Goal: Transaction & Acquisition: Purchase product/service

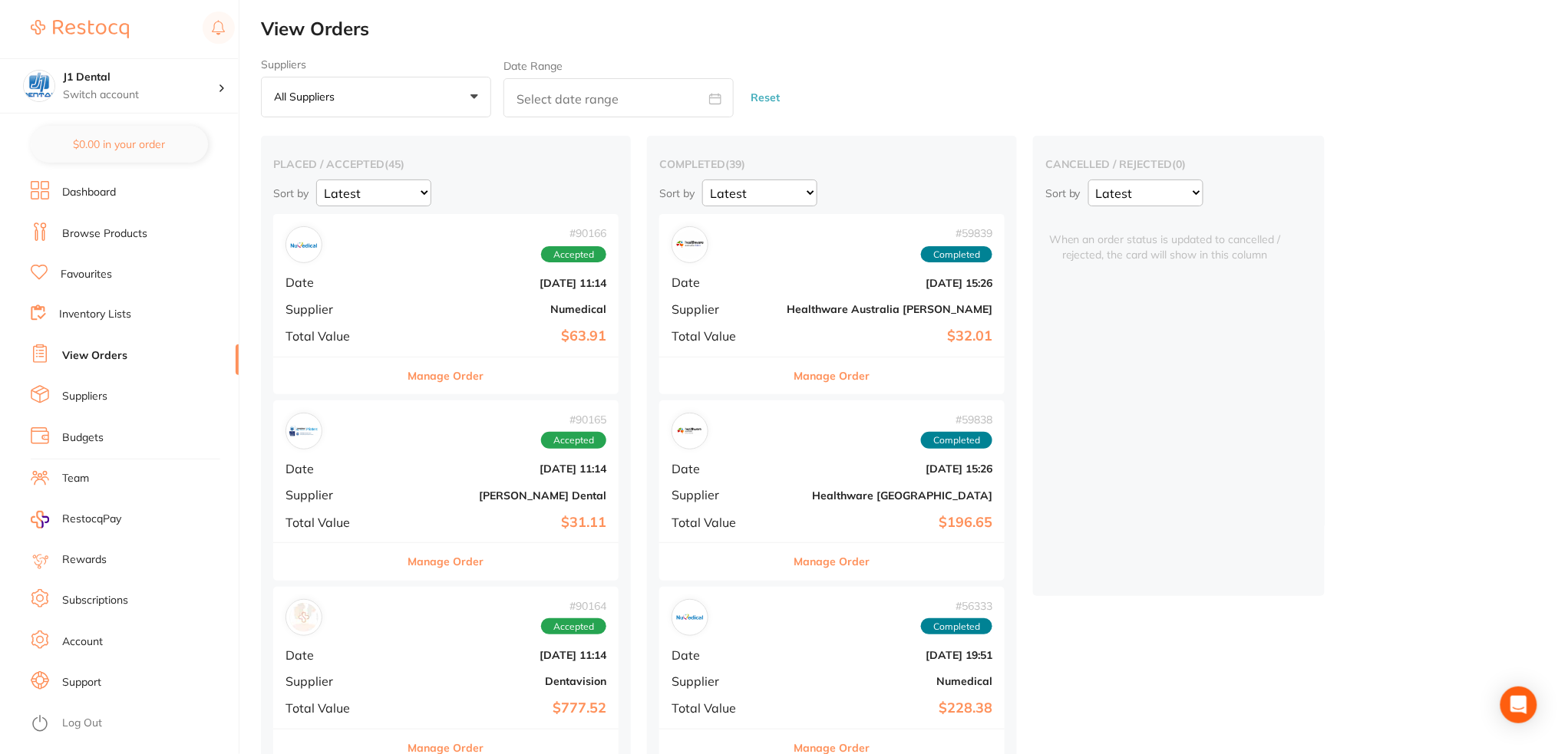
scroll to position [307, 0]
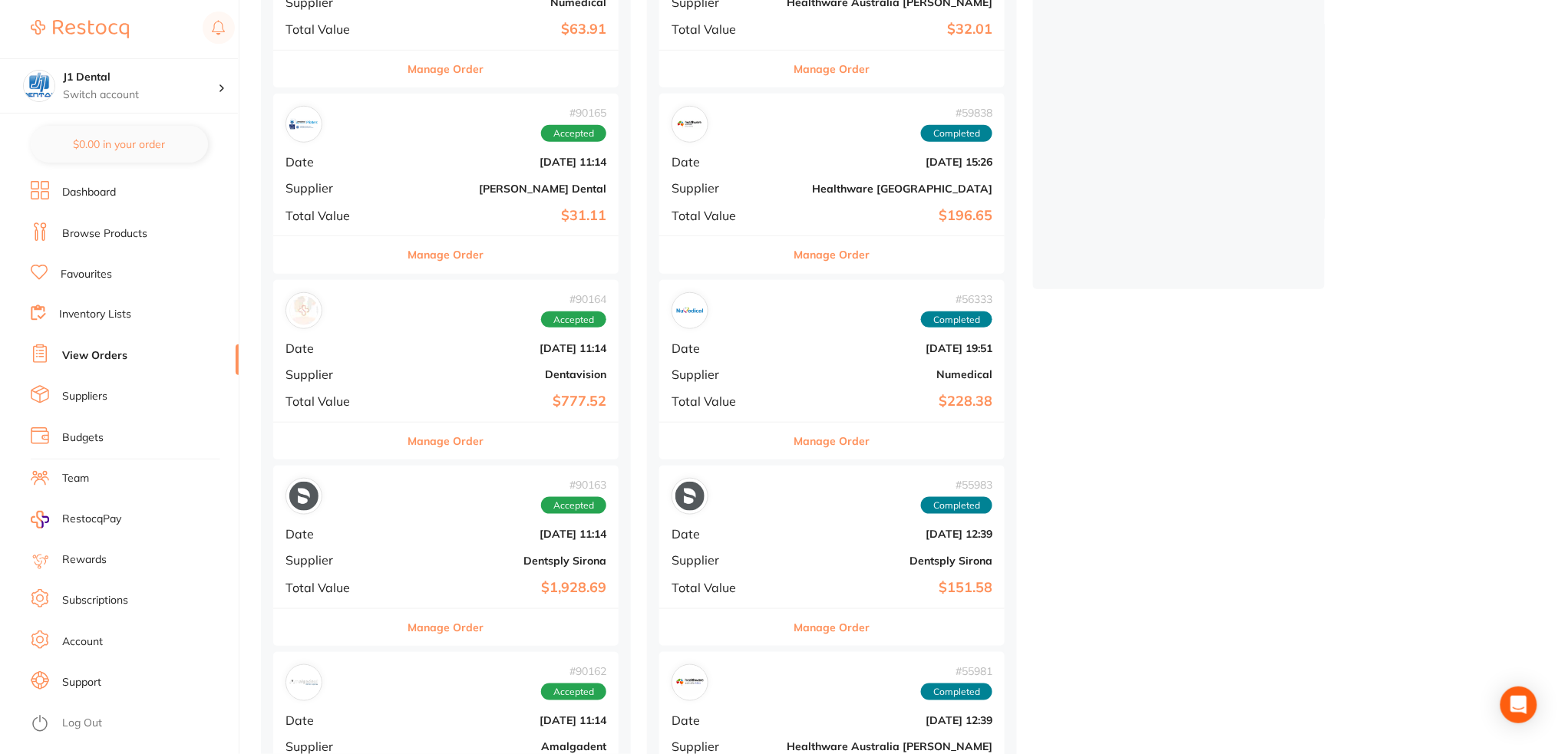
click at [509, 356] on div "# 90164 Accepted Date [DATE] 11:14 Supplier Dentavision Total Value $777.52" at bounding box center [445, 351] width 345 height 142
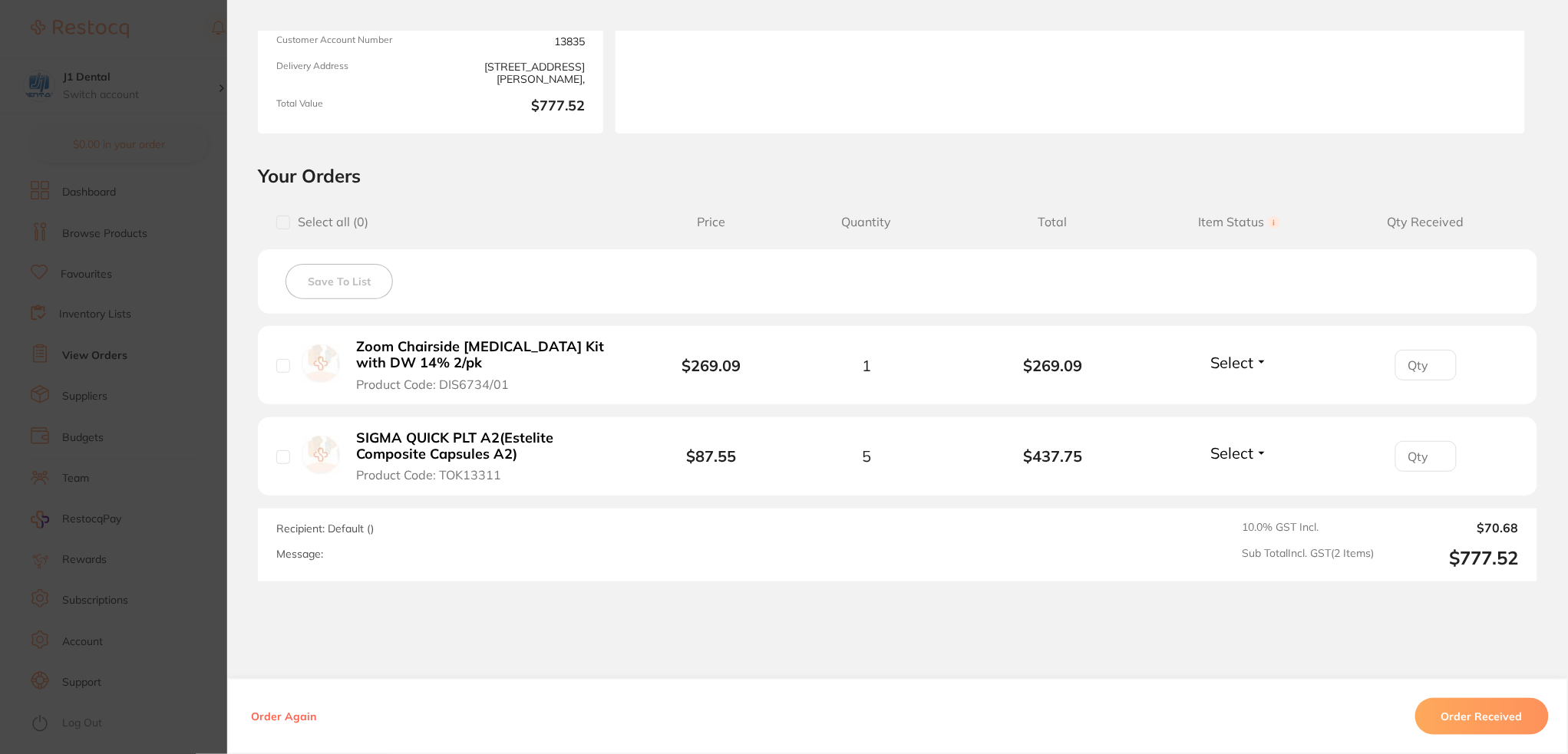
scroll to position [268, 0]
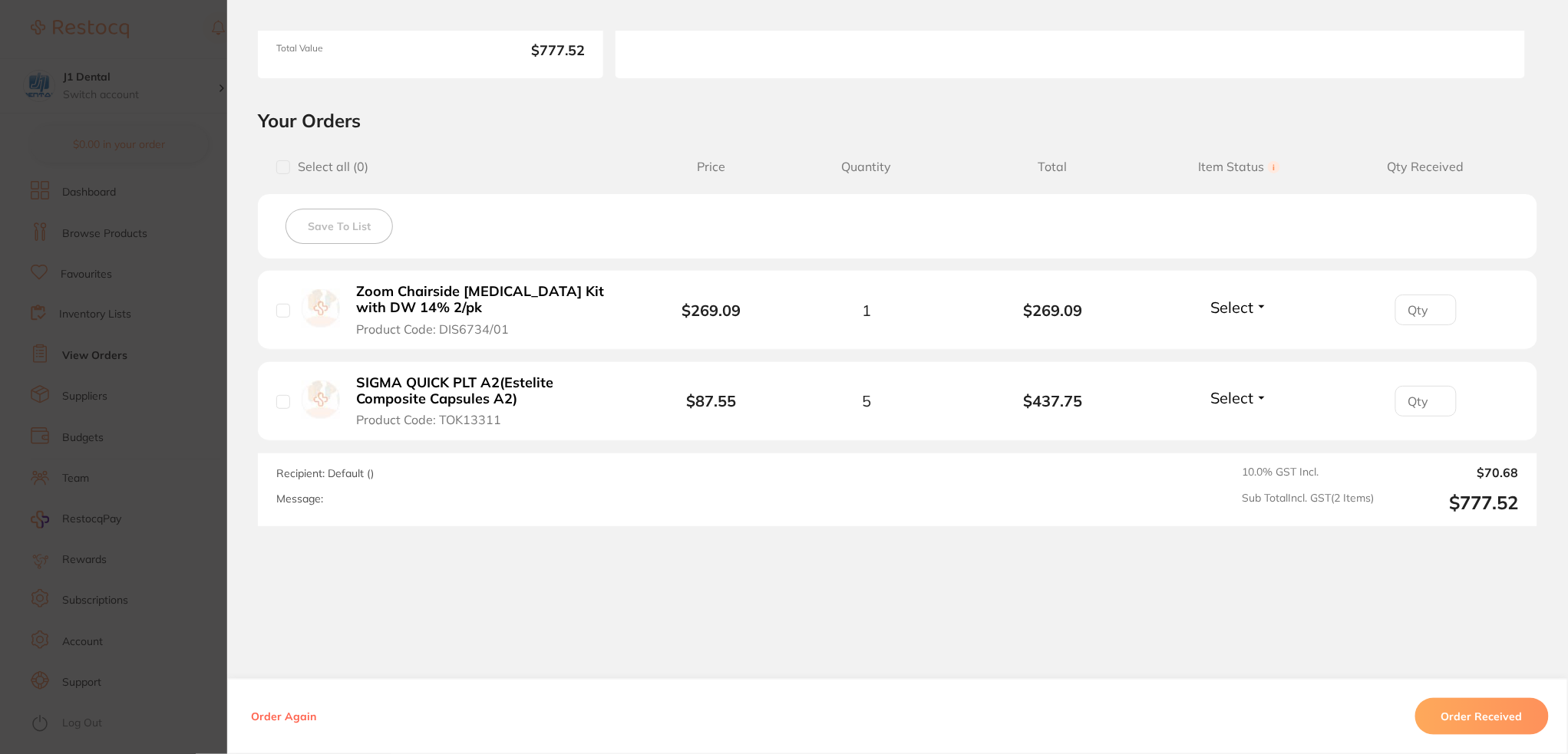
click at [1401, 393] on input "number" at bounding box center [1426, 401] width 61 height 31
type input "4"
click at [1257, 606] on div "Order ID: Restocq- 90164 Order Information Accepted Order Order Date [DATE] 11:…" at bounding box center [898, 392] width 1341 height 723
drag, startPoint x: 517, startPoint y: 423, endPoint x: 427, endPoint y: 421, distance: 90.0
click at [427, 421] on button "SIGMA QUICK PLT A2(Estelite Composite Capsules A2) Product Code: TOK13311" at bounding box center [489, 401] width 275 height 53
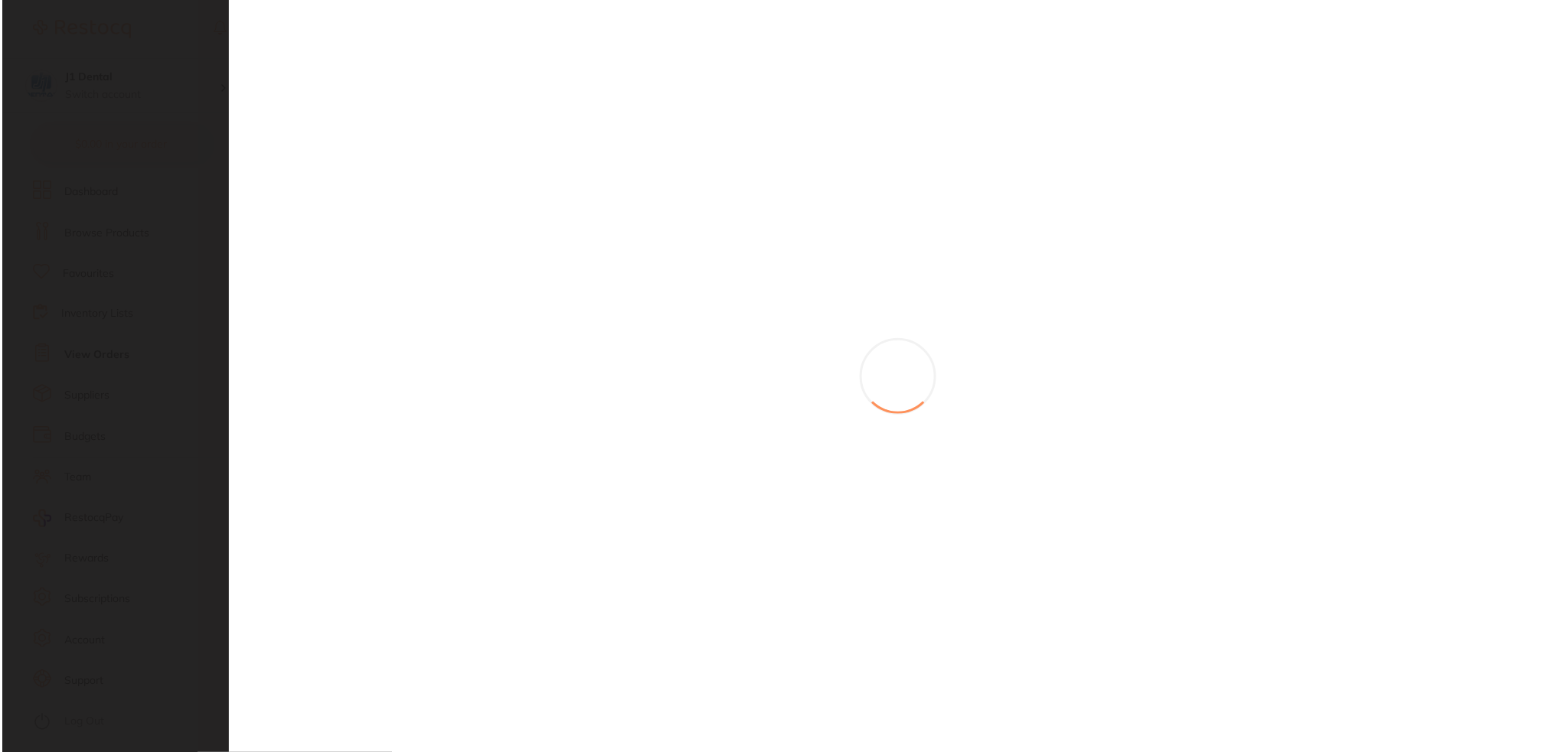
scroll to position [0, 0]
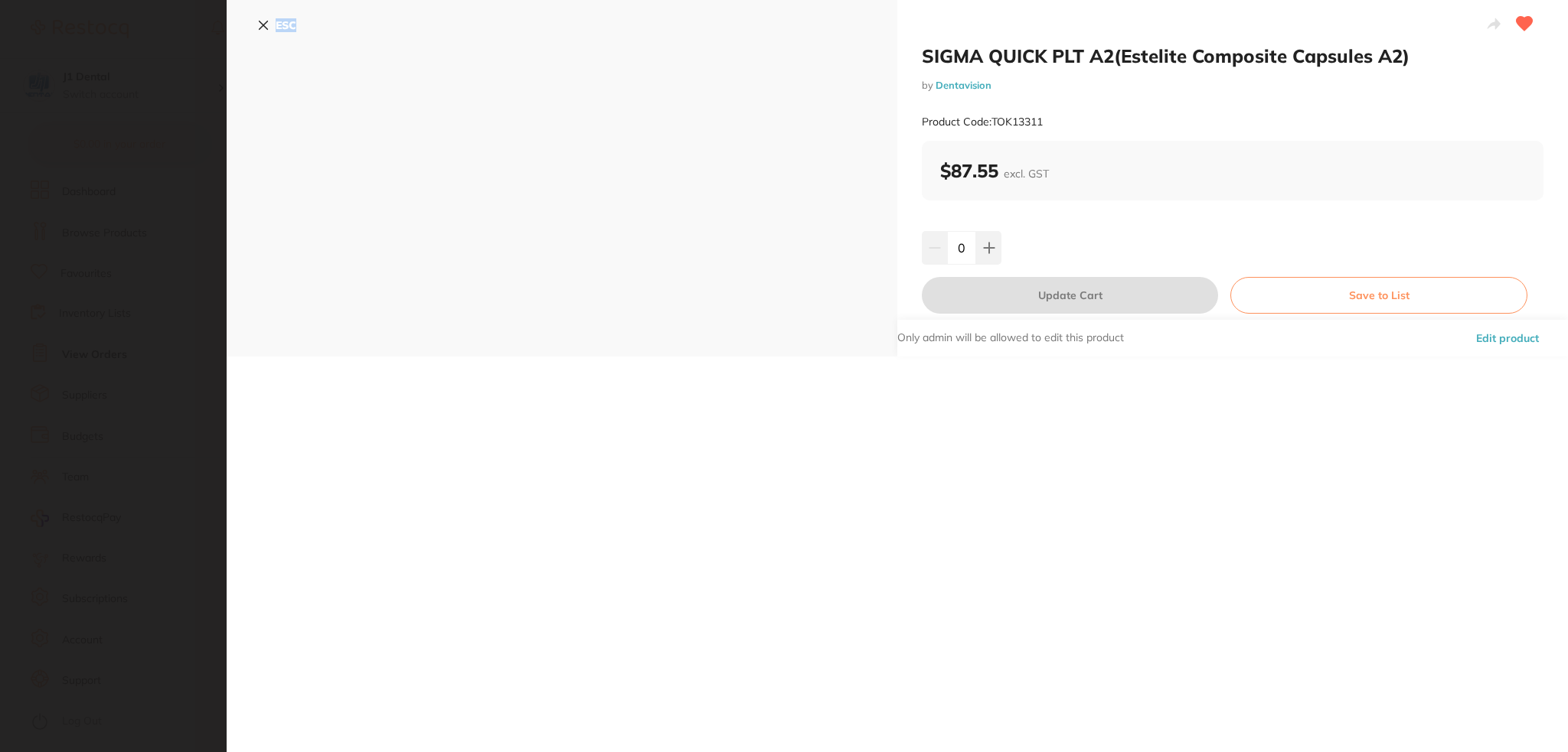
drag, startPoint x: 424, startPoint y: 420, endPoint x: 444, endPoint y: 418, distance: 20.1
click at [444, 418] on section "SIGMA QUICK PLT A2(Estelite Composite Capsules A2) by Dentavision Product Code:…" at bounding box center [784, 376] width 1568 height 752
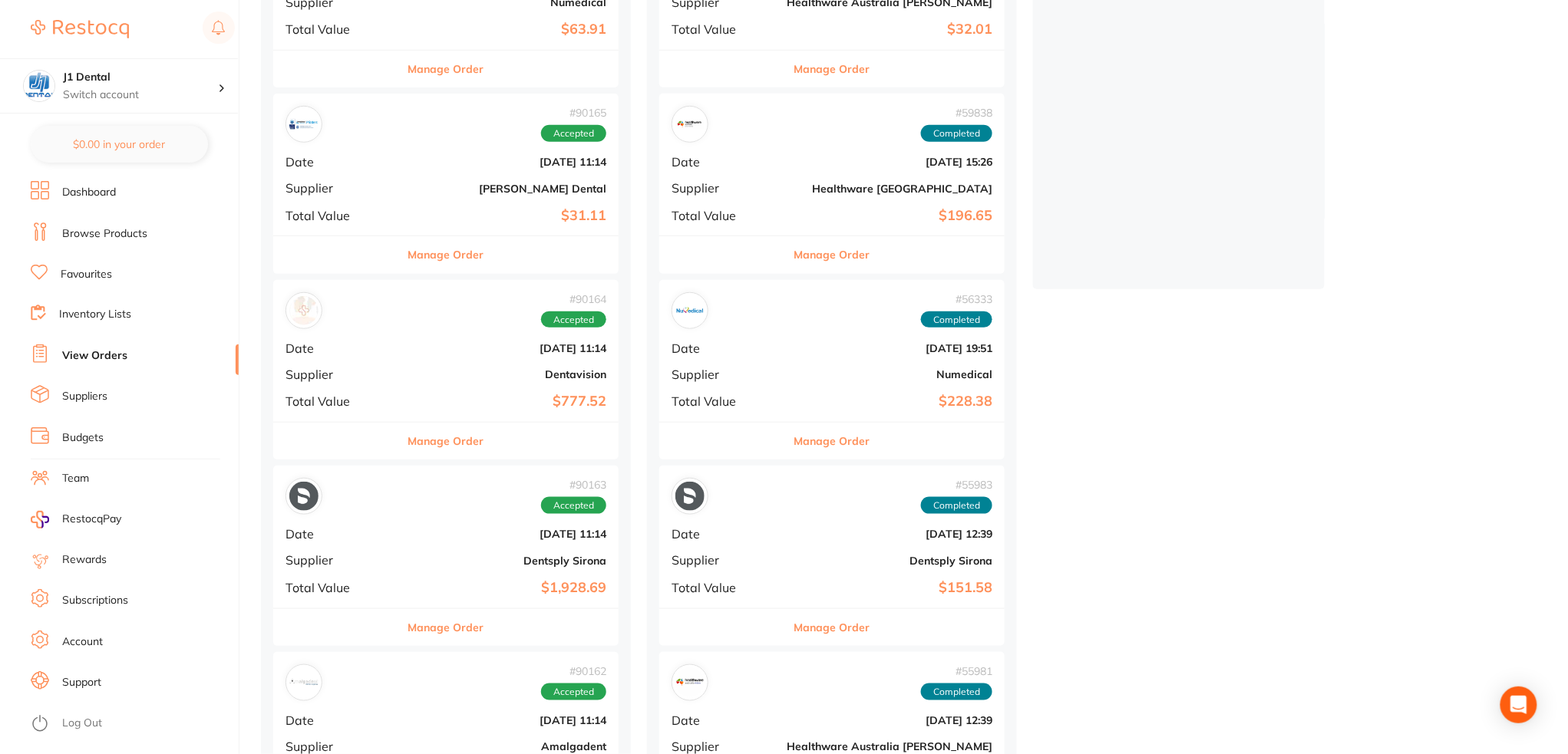
click at [455, 357] on div "# 90164 Accepted Date [DATE] 11:14 Supplier Dentavision Total Value $777.52" at bounding box center [445, 351] width 345 height 142
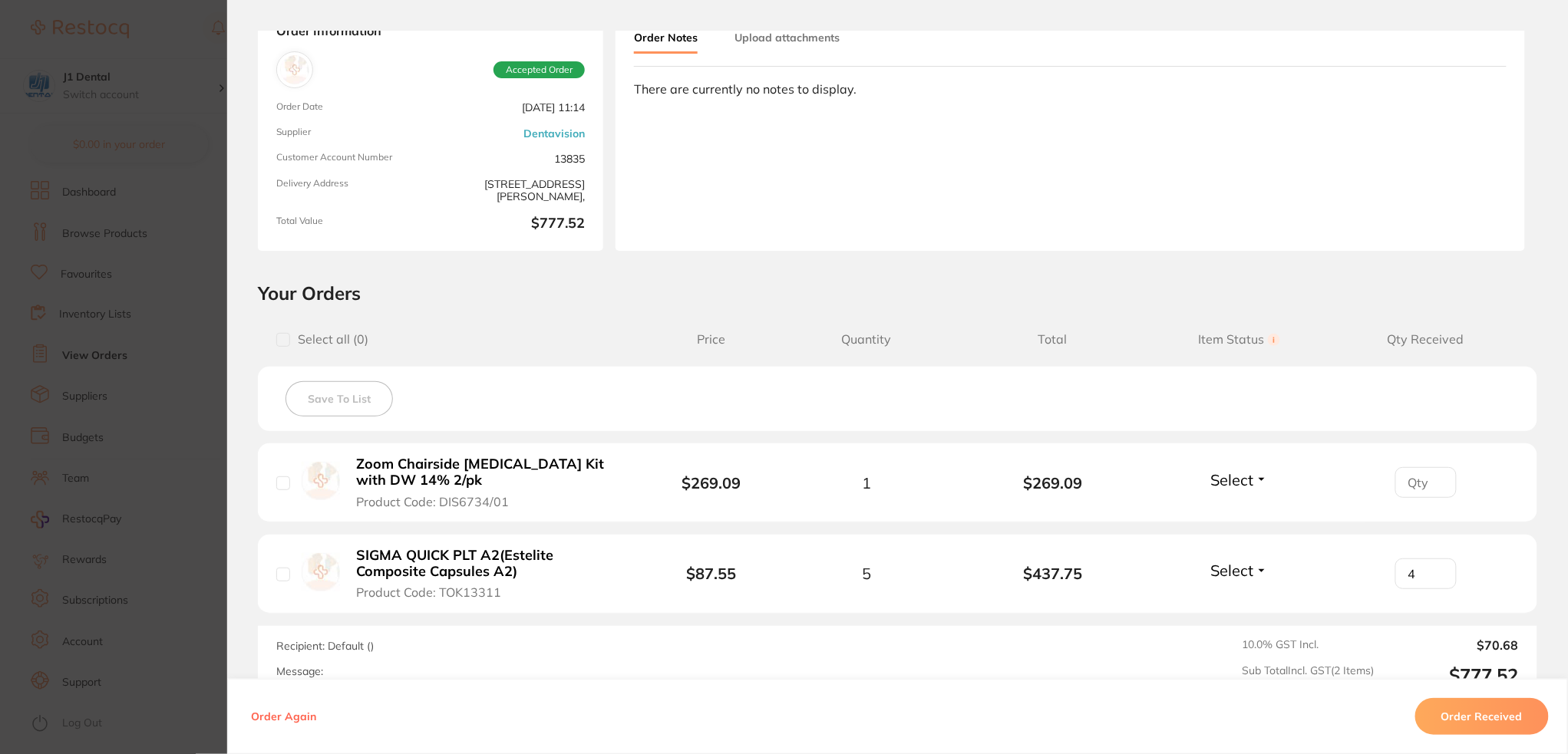
scroll to position [268, 0]
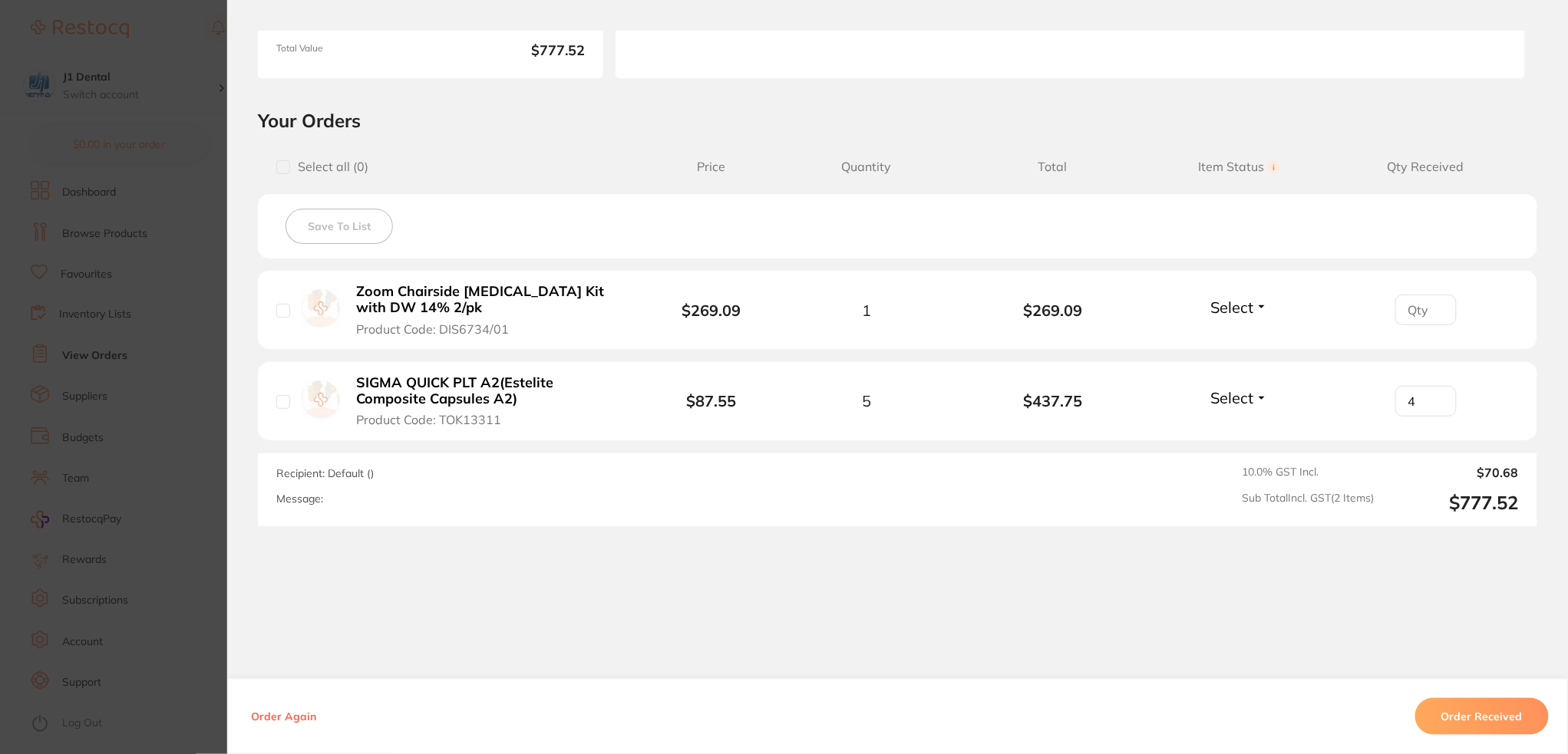
click at [474, 398] on b "SIGMA QUICK PLT A2(Estelite Composite Capsules A2)" at bounding box center [488, 391] width 266 height 32
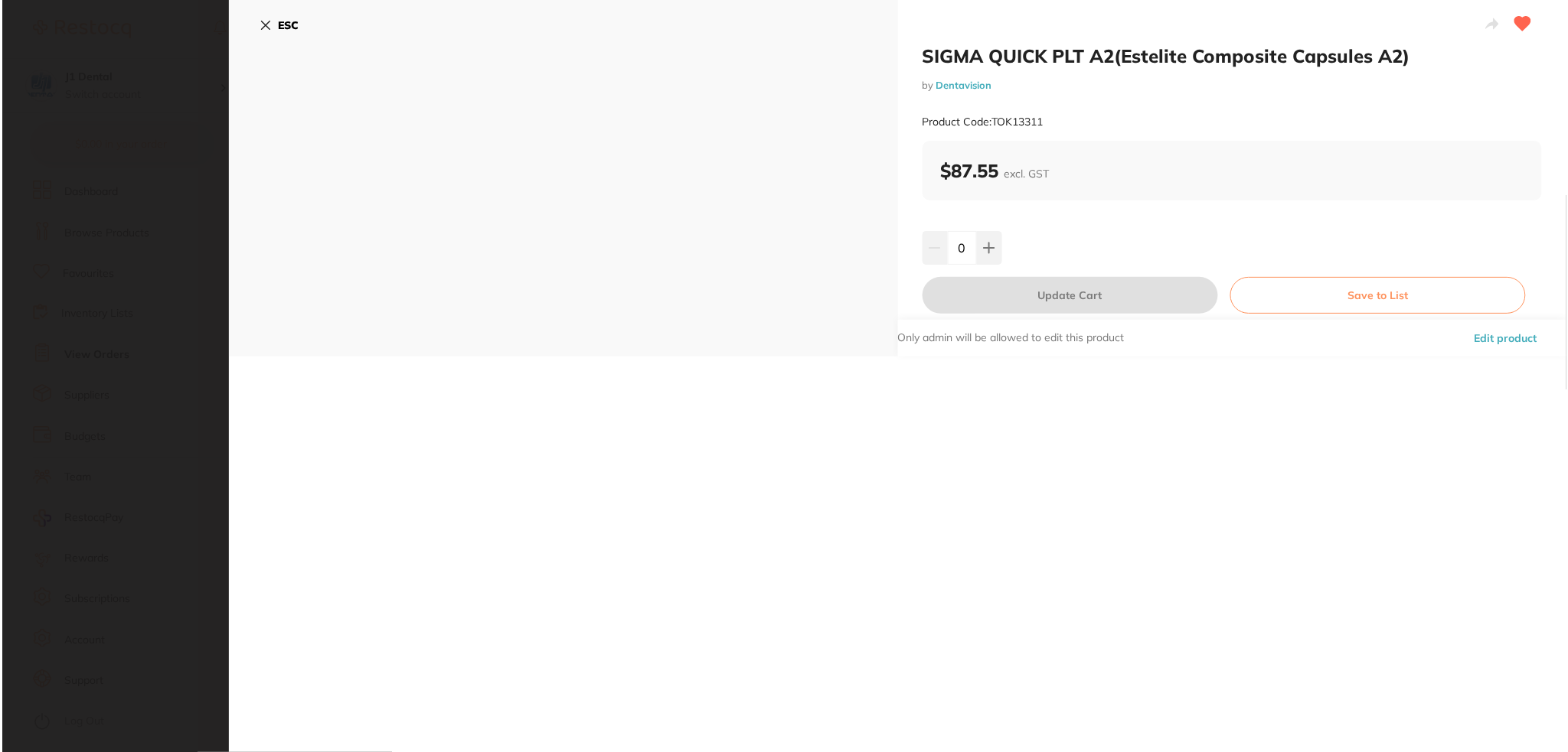
scroll to position [0, 0]
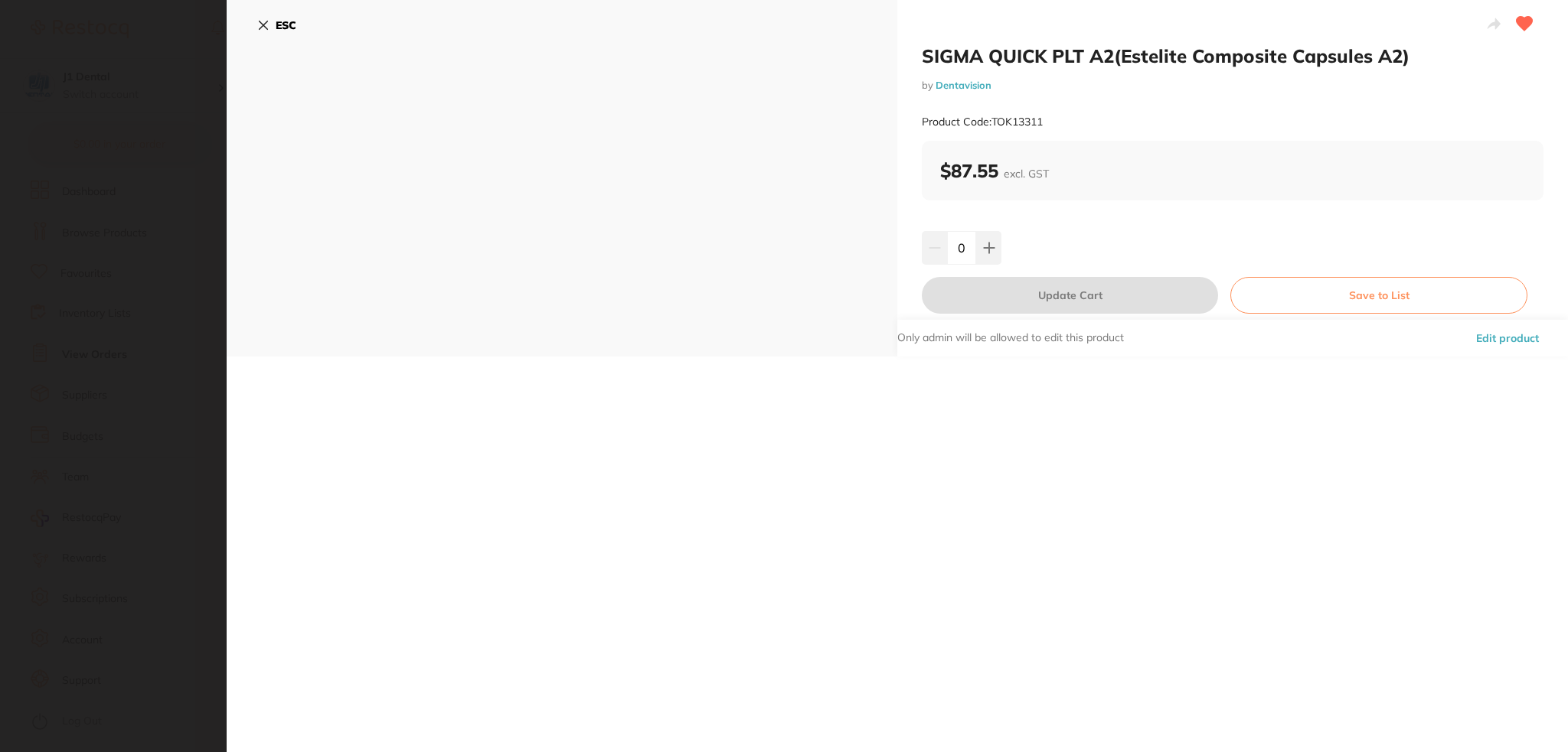
drag, startPoint x: 954, startPoint y: 247, endPoint x: 970, endPoint y: 249, distance: 16.1
click at [968, 249] on input "0" at bounding box center [962, 247] width 30 height 34
type input "4"
click at [1073, 434] on div "SIGMA QUICK PLT A2(Estelite Composite Capsules A2) by Dentavision Product Code:…" at bounding box center [897, 376] width 1341 height 752
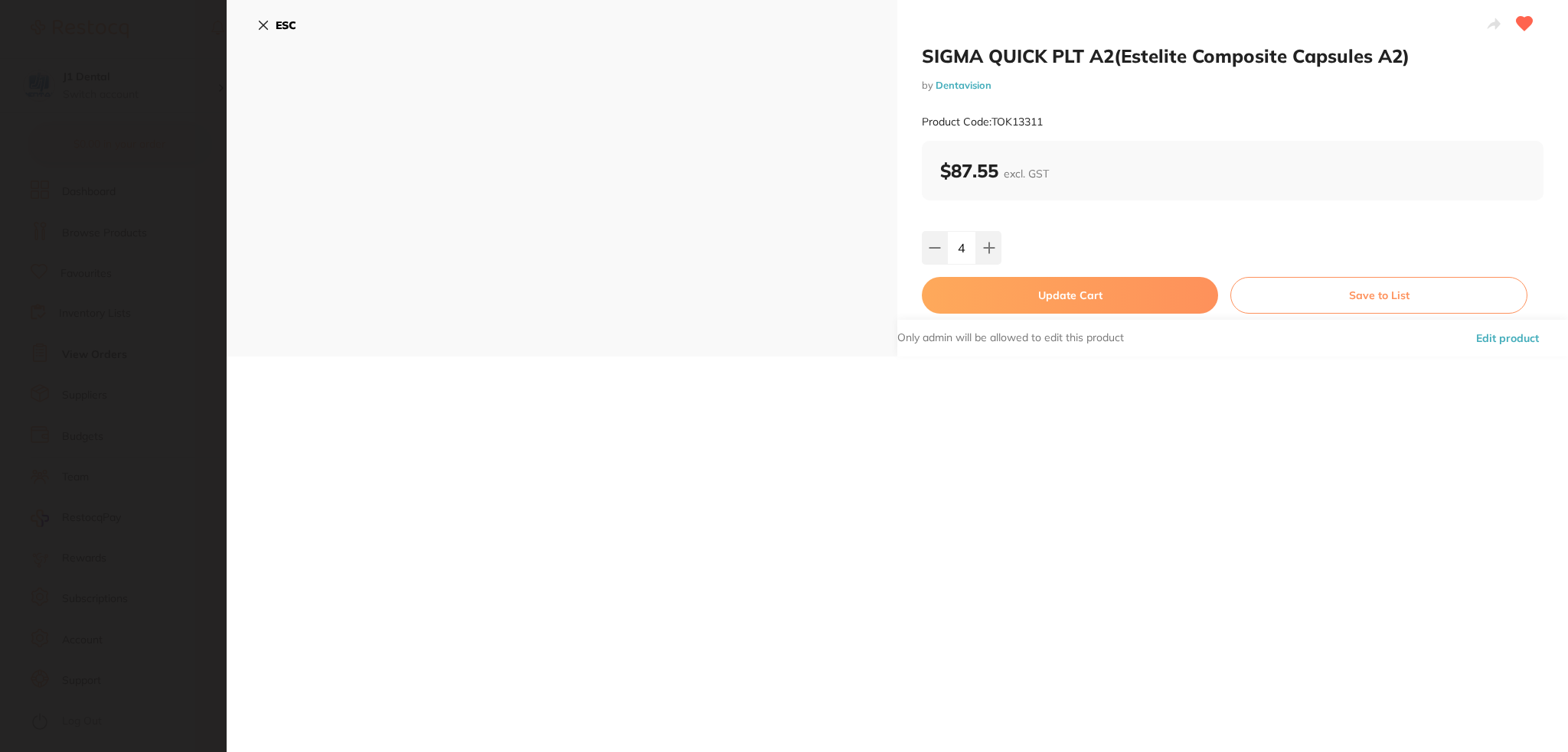
click at [1083, 309] on button "Update Cart" at bounding box center [1070, 295] width 296 height 36
checkbox input "false"
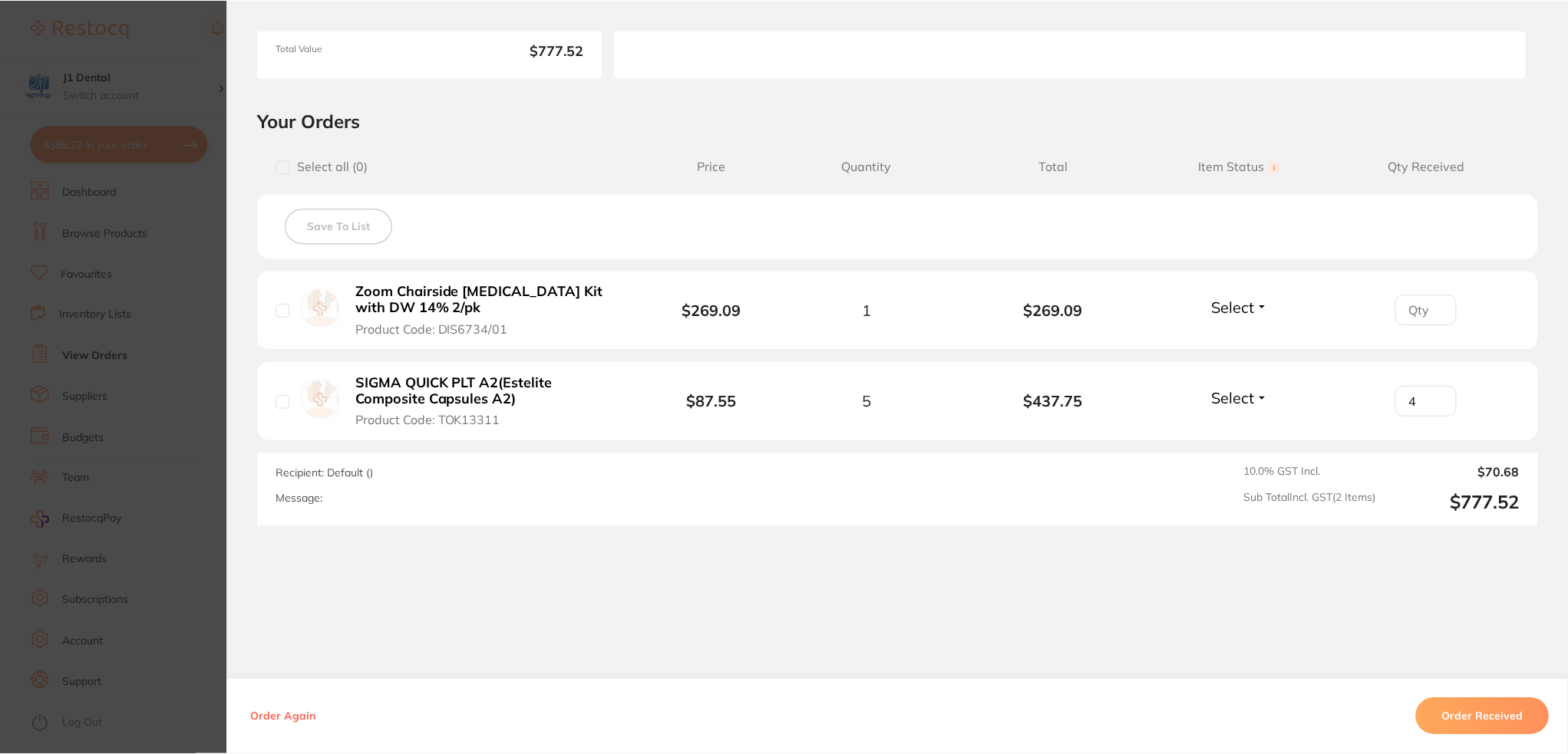
scroll to position [307, 0]
type input "4"
click at [4, 132] on section "Order ID: Restocq- 90164 Order Information Accepted Order Order Date [DATE] 11:…" at bounding box center [784, 377] width 1568 height 754
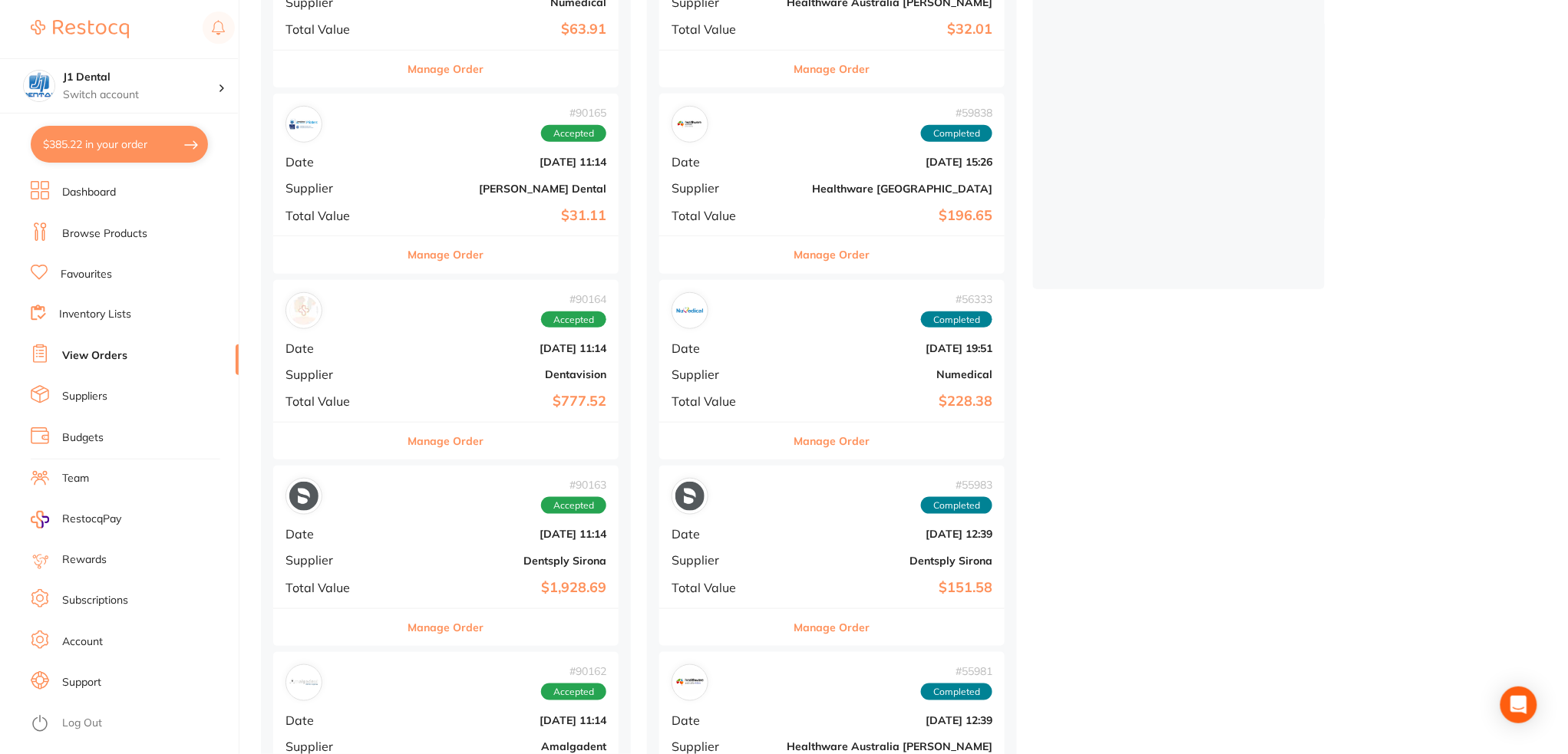
click at [81, 139] on button "$385.22 in your order" at bounding box center [119, 143] width 177 height 37
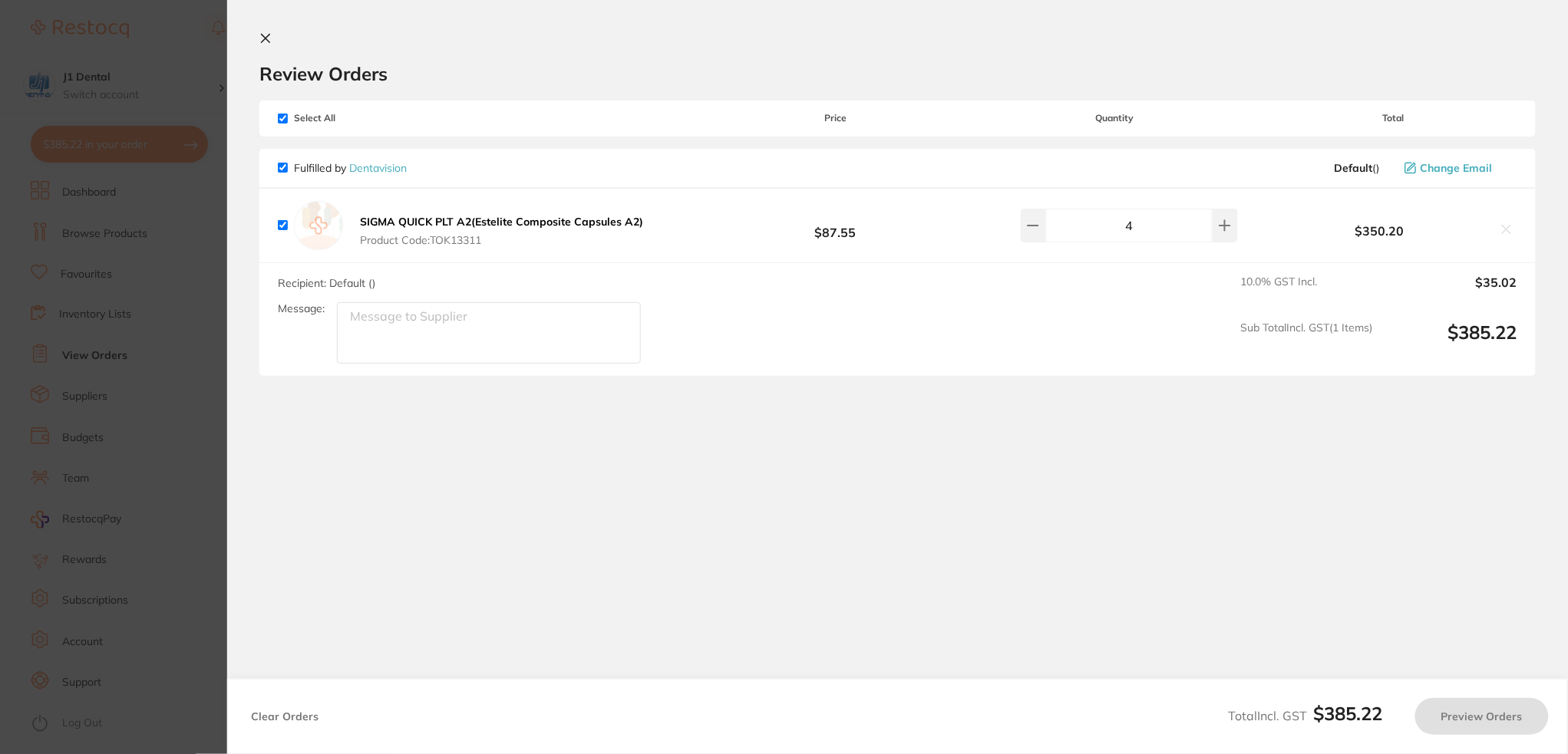
checkbox input "true"
click at [0, 137] on section "Update RRP Set your pre negotiated price for this item. Item Agreed RRP (excl. …" at bounding box center [786, 377] width 1572 height 754
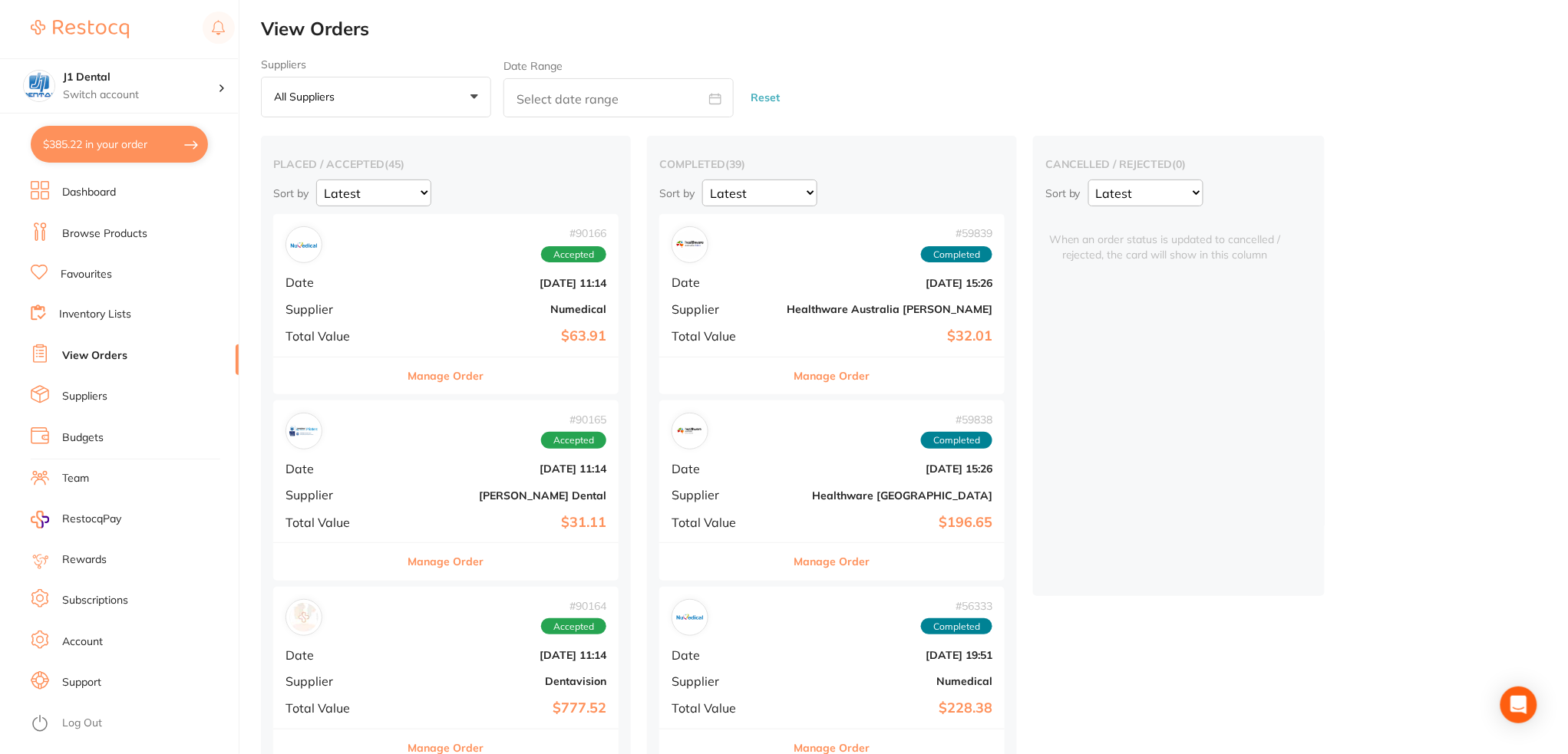
click at [84, 238] on link "Browse Products" at bounding box center [105, 234] width 85 height 16
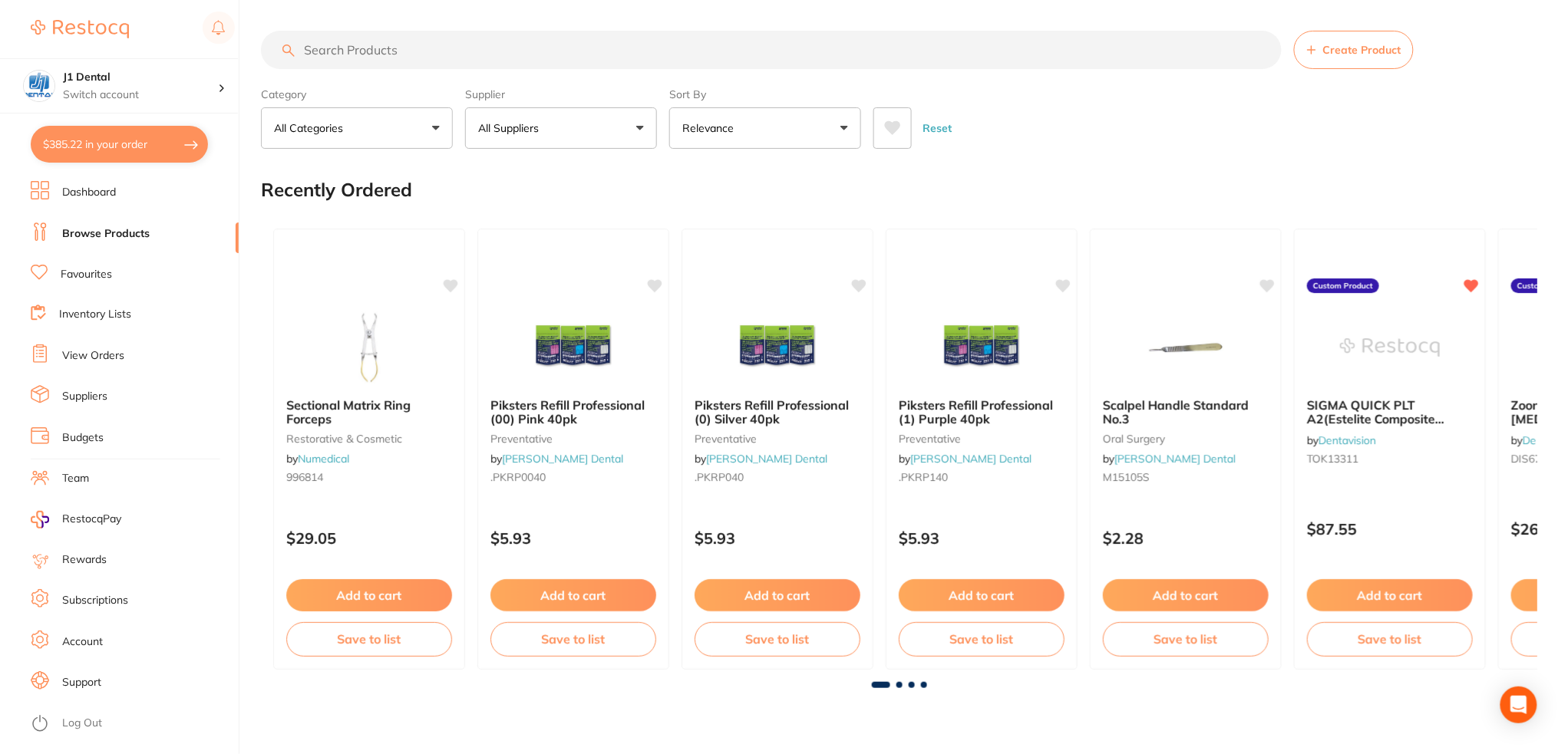
click at [447, 52] on input "search" at bounding box center [771, 49] width 1021 height 39
type input "s"
type input "zoom"
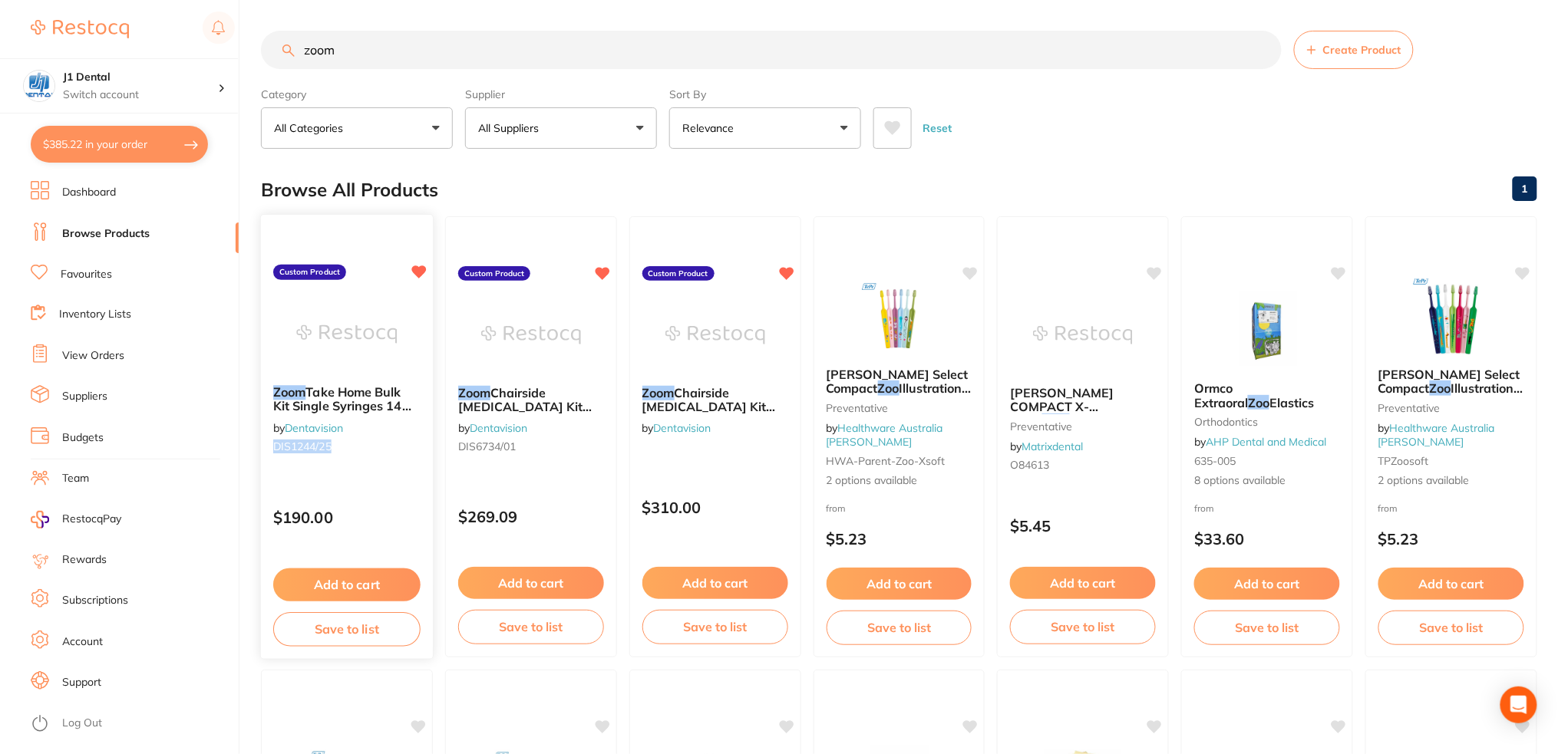
drag, startPoint x: 348, startPoint y: 445, endPoint x: 275, endPoint y: 444, distance: 73.0
click at [275, 444] on small "DIS1244/25" at bounding box center [346, 447] width 147 height 12
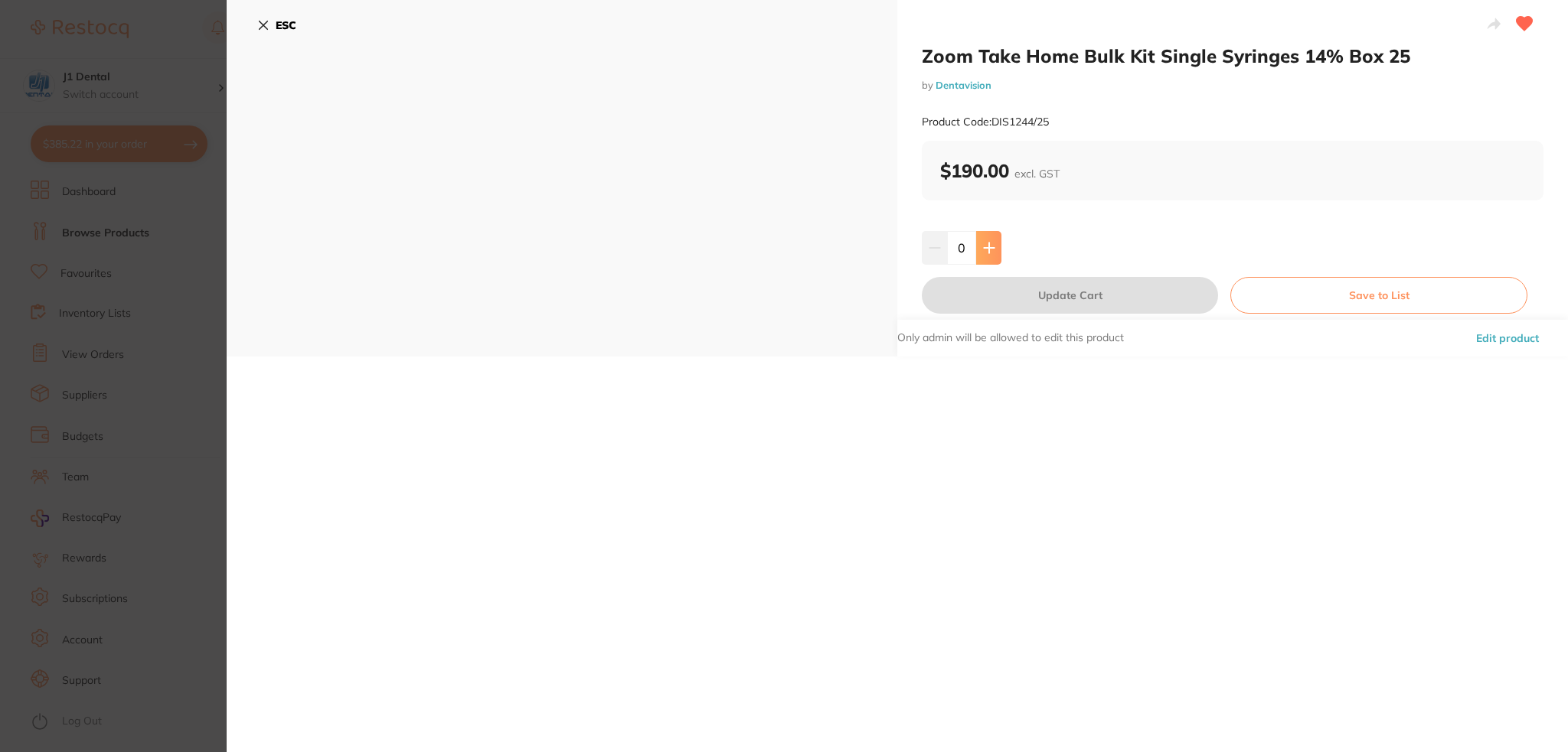
click at [985, 243] on icon at bounding box center [989, 247] width 12 height 12
type input "1"
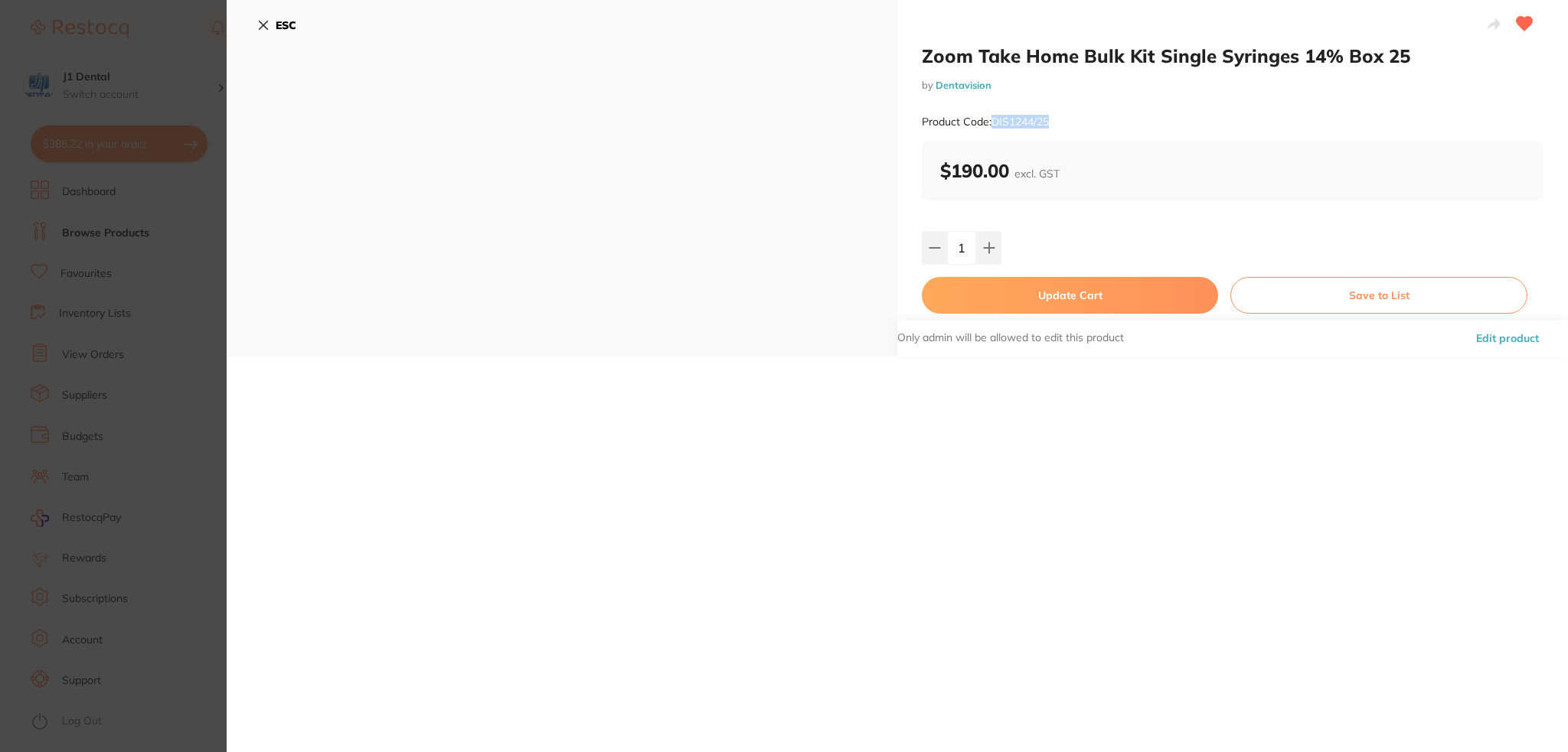
drag, startPoint x: 1058, startPoint y: 120, endPoint x: 994, endPoint y: 132, distance: 65.1
click at [994, 132] on div "Product Code: DIS1244/25" at bounding box center [1233, 122] width 621 height 37
copy small "DIS1244/25"
click at [279, 23] on b "ESC" at bounding box center [285, 26] width 21 height 14
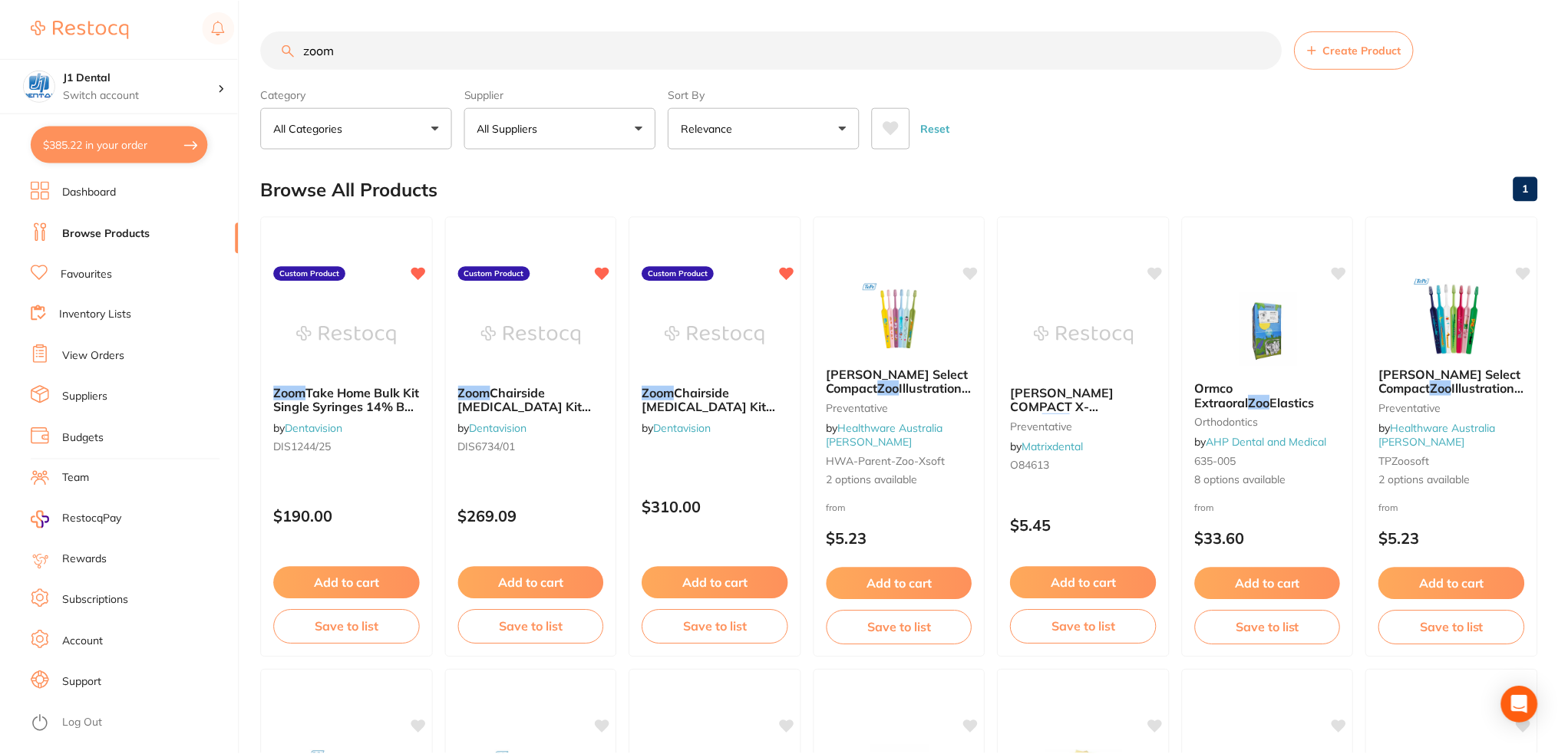
scroll to position [2, 0]
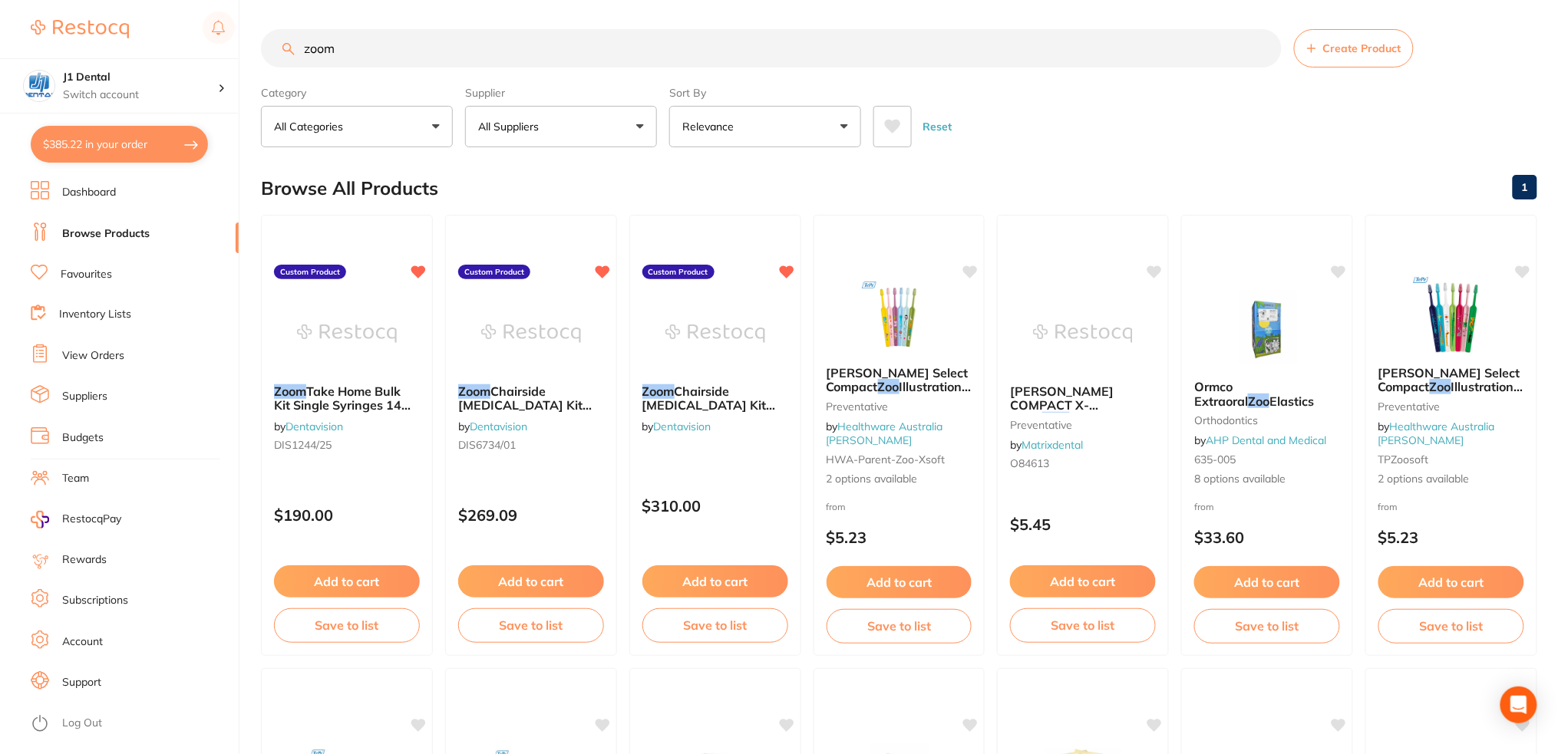
click at [135, 139] on button "$385.22 in your order" at bounding box center [119, 143] width 177 height 37
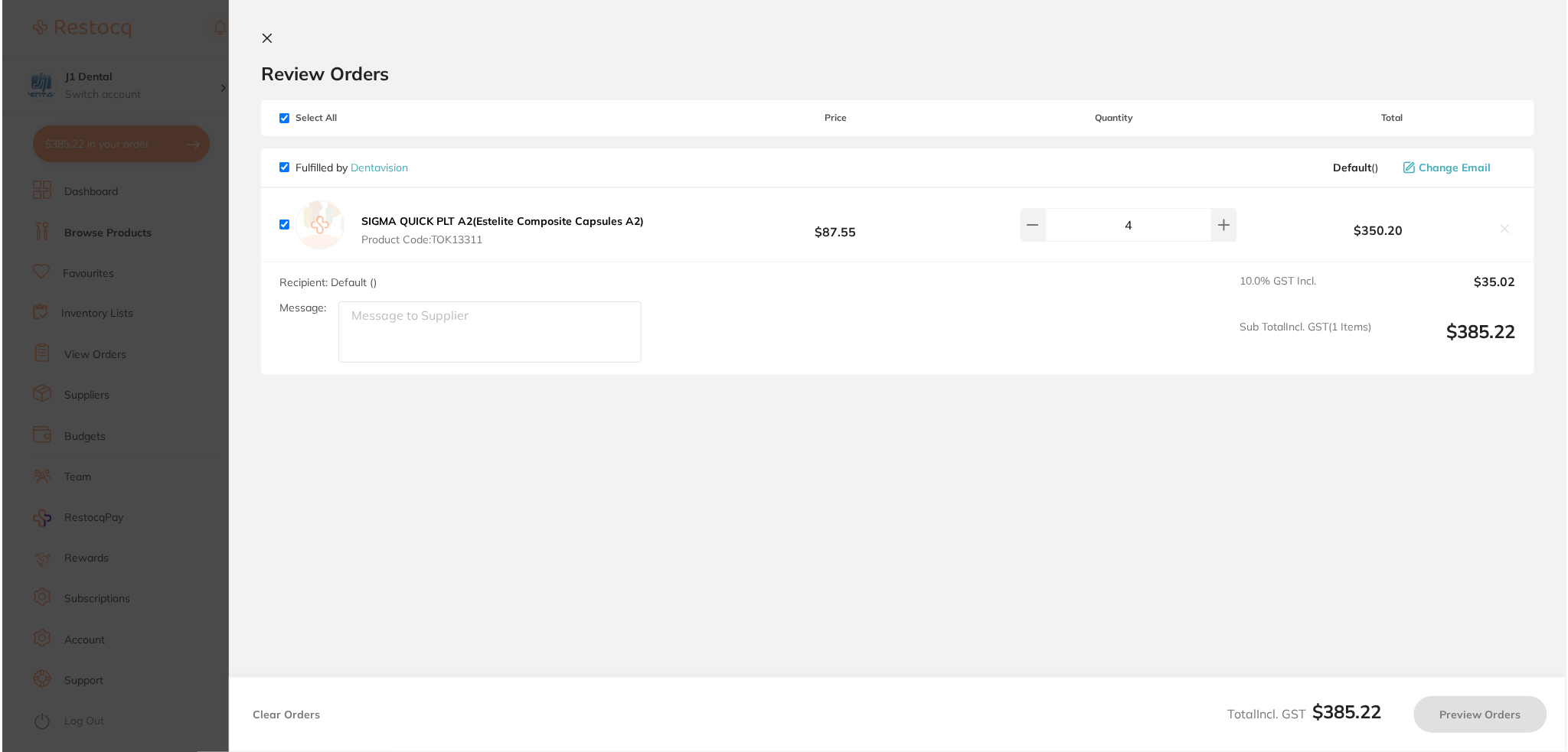
scroll to position [0, 0]
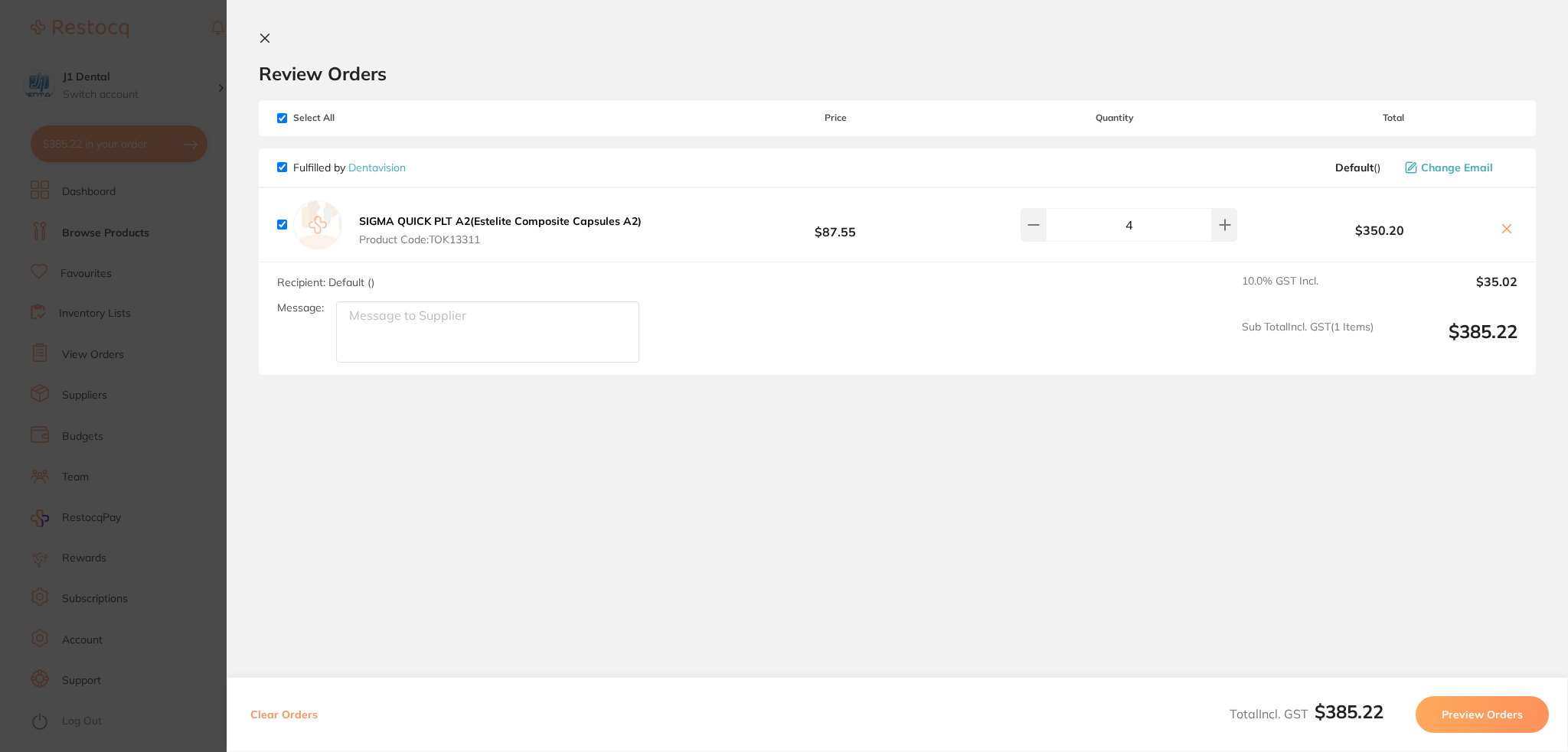
click at [133, 139] on section "Update RRP Set your pre negotiated price for this item. Item Agreed RRP (excl. …" at bounding box center [784, 376] width 1568 height 752
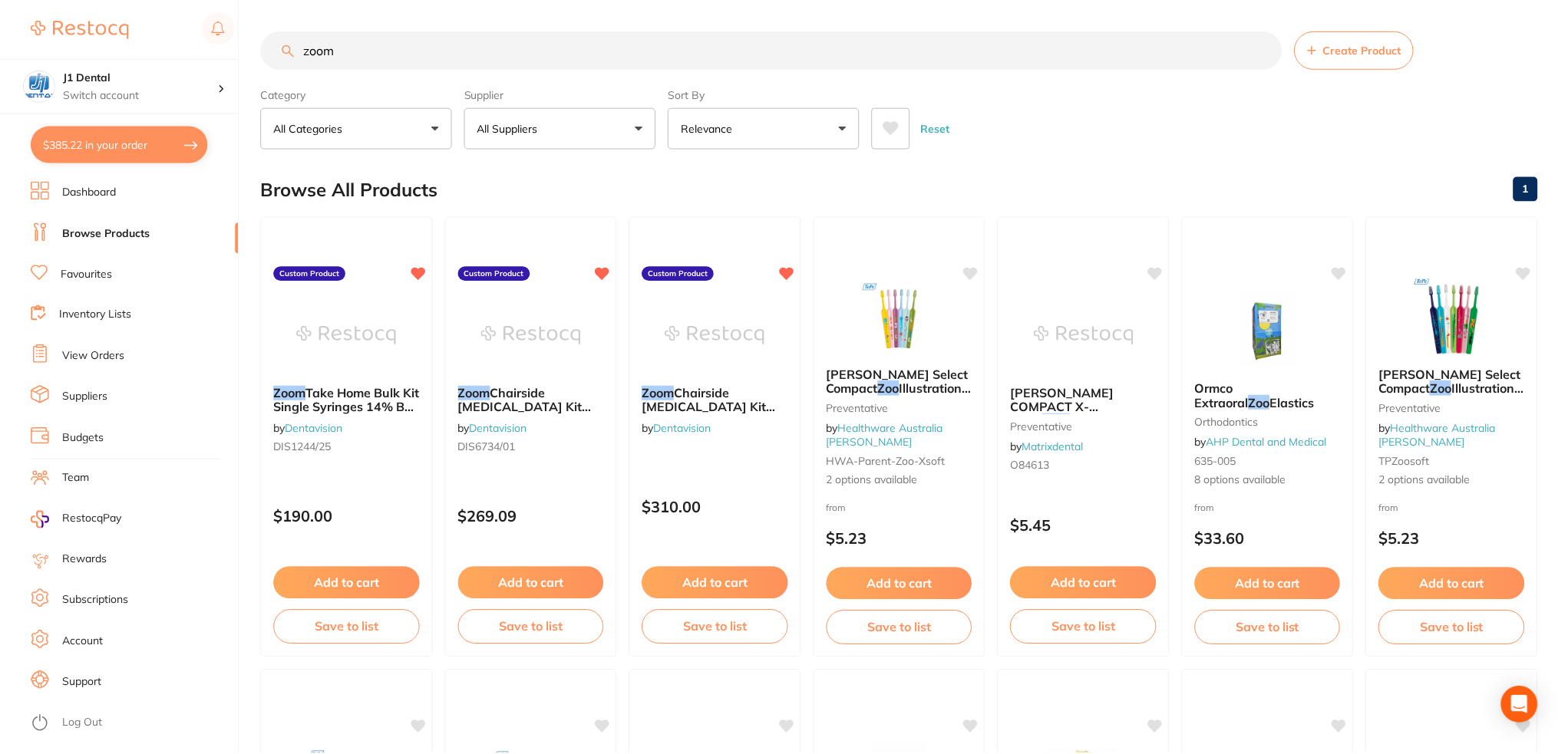
scroll to position [2, 0]
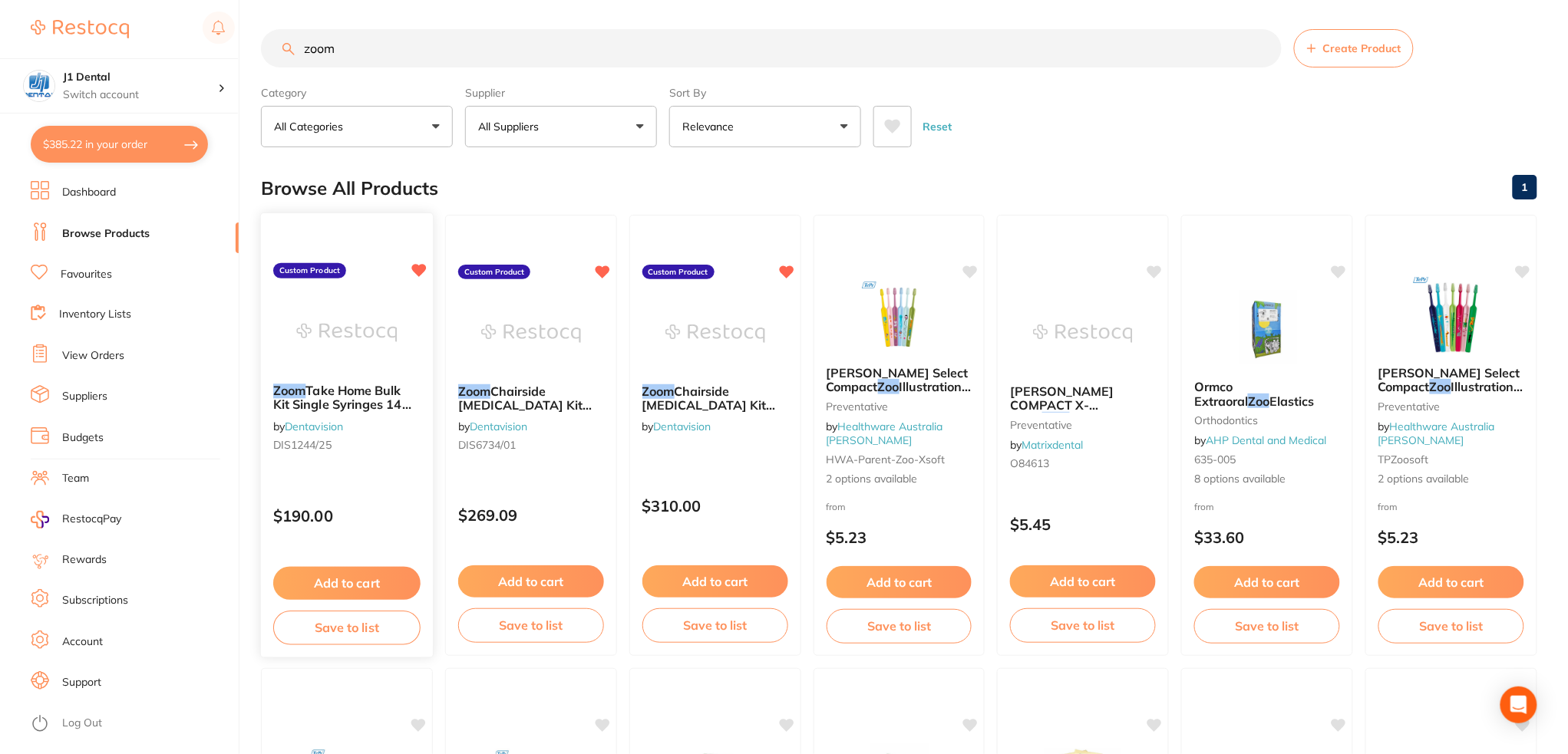
click at [359, 580] on button "Add to cart" at bounding box center [346, 583] width 147 height 33
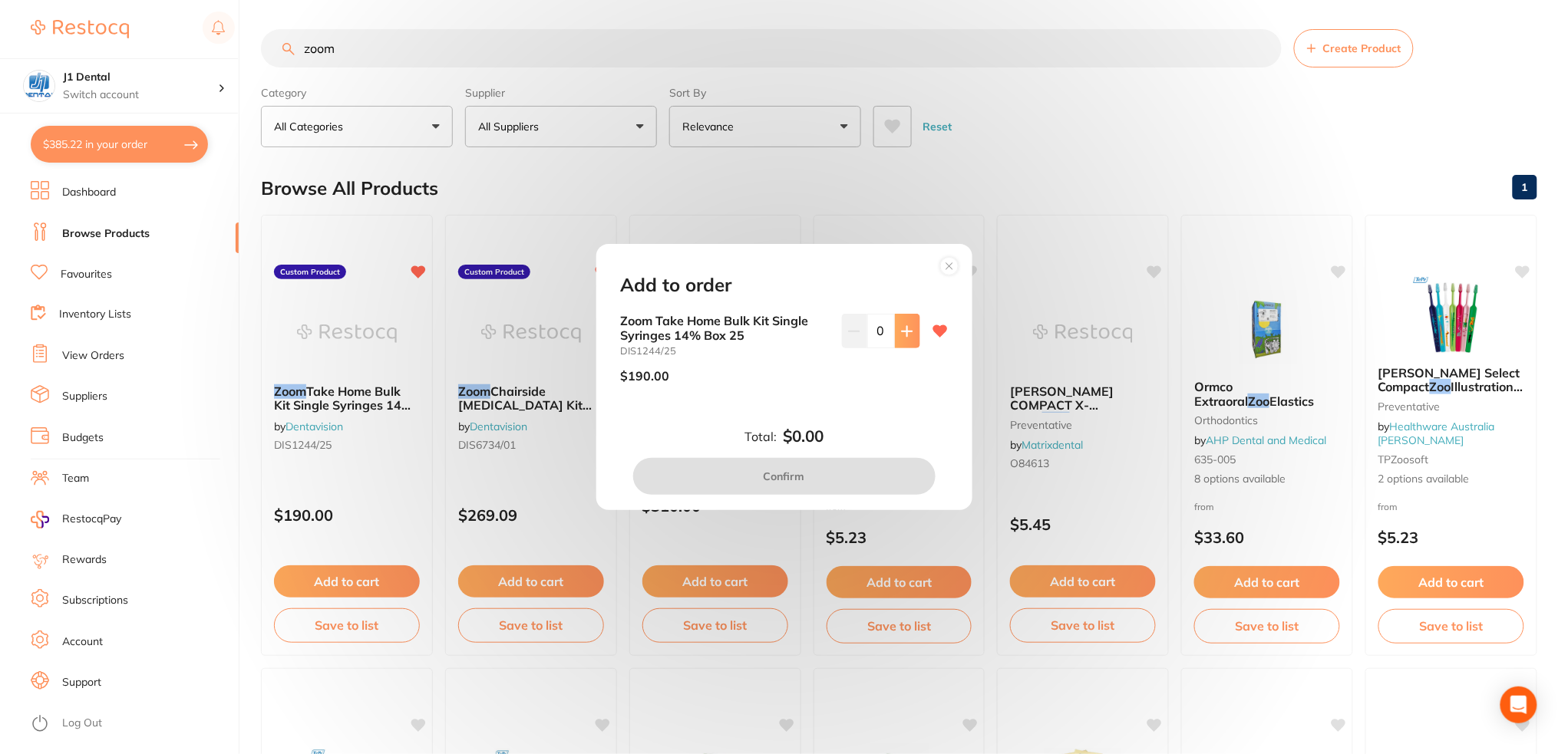
click at [905, 332] on icon at bounding box center [907, 331] width 12 height 12
type input "1"
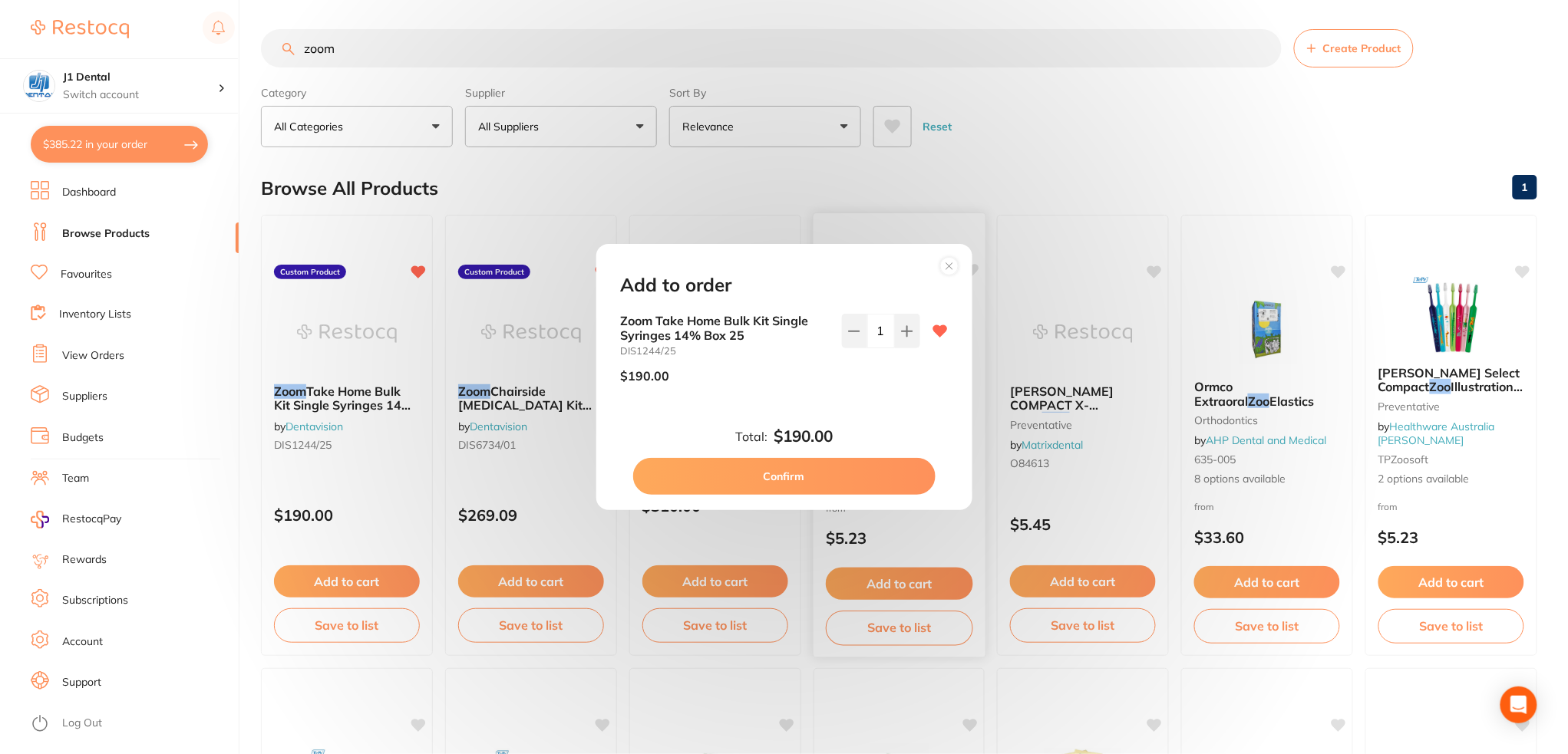
click at [842, 469] on button "Confirm" at bounding box center [785, 475] width 303 height 37
checkbox input "false"
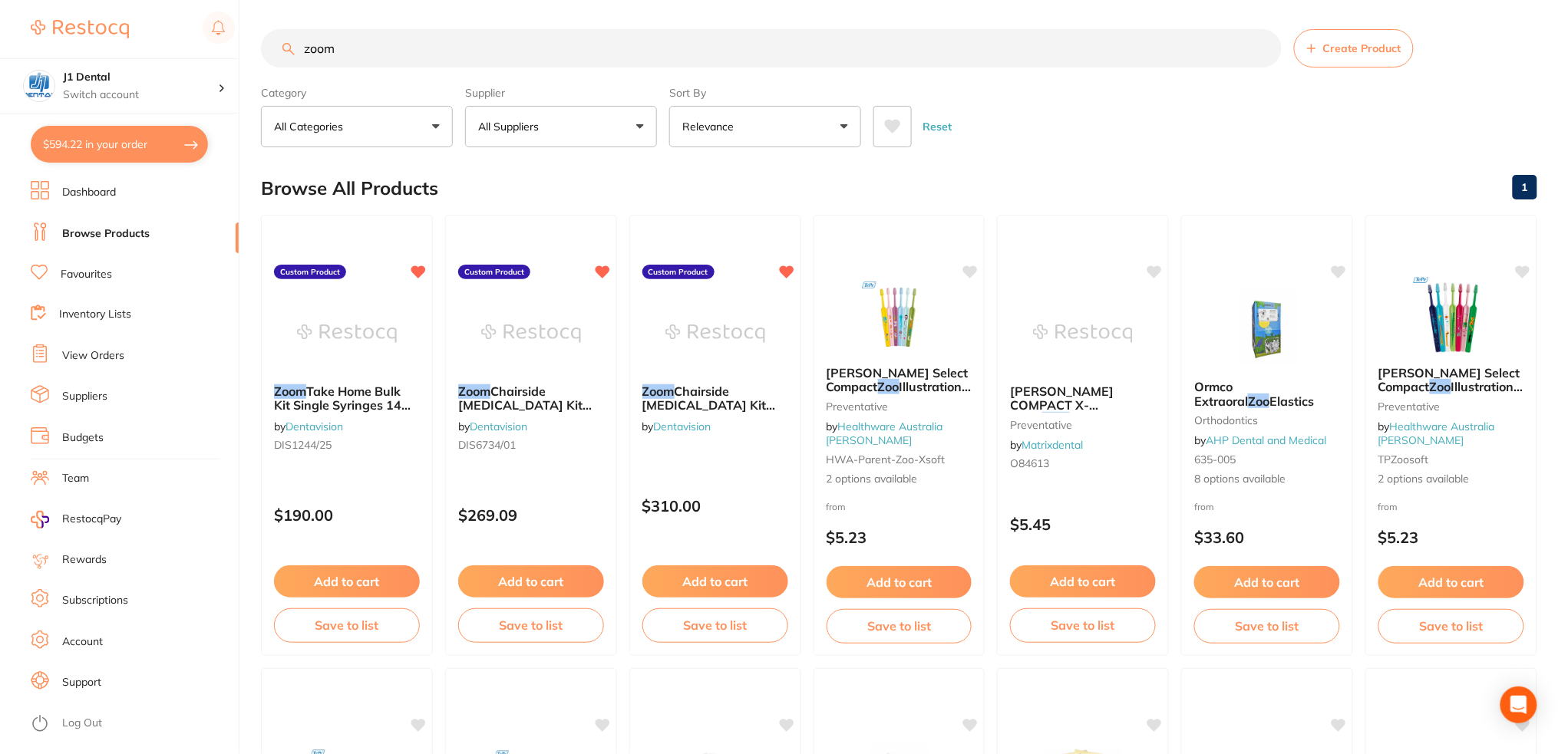
drag, startPoint x: 131, startPoint y: 141, endPoint x: 570, endPoint y: 253, distance: 453.1
click at [132, 140] on button "$594.22 in your order" at bounding box center [119, 143] width 177 height 37
checkbox input "true"
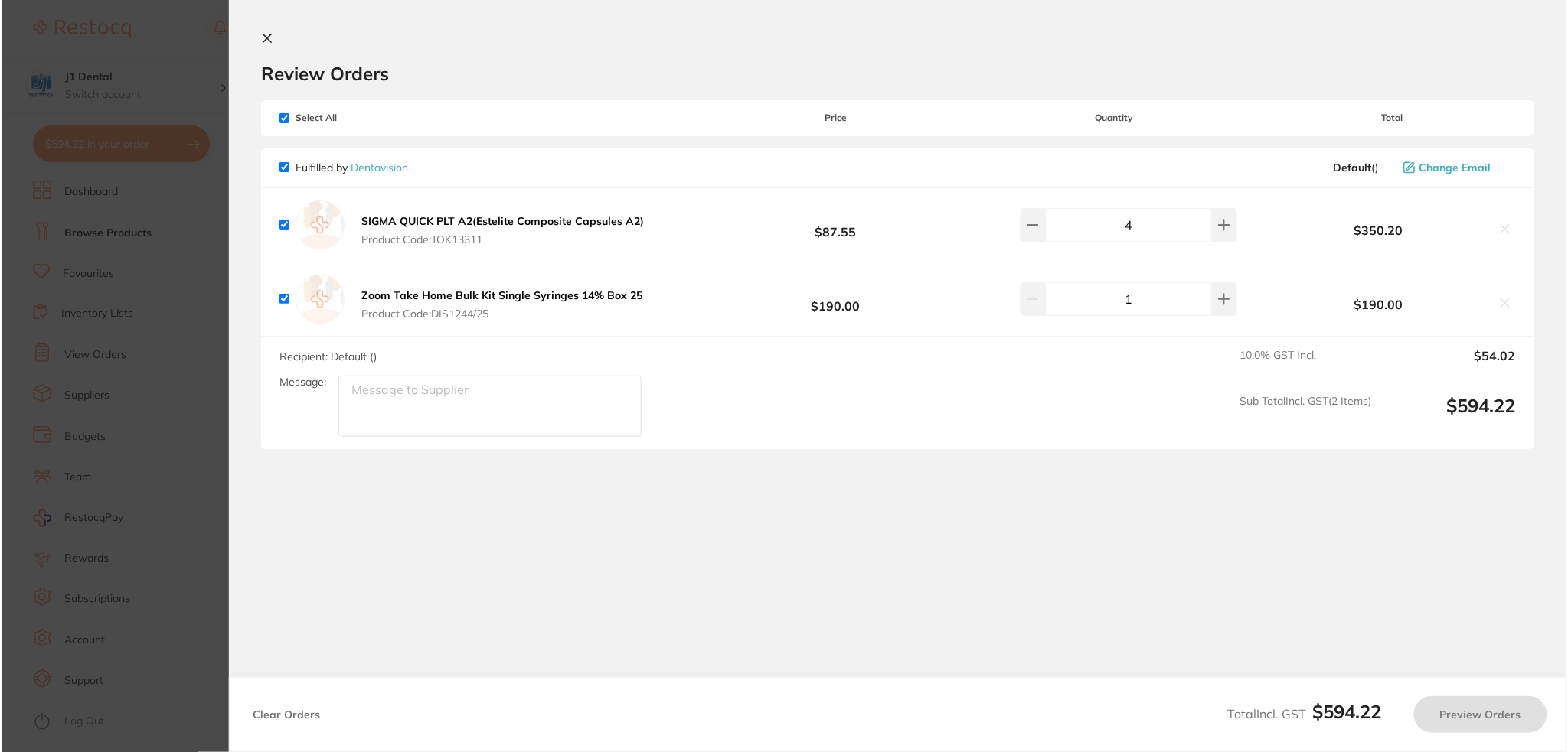
scroll to position [0, 0]
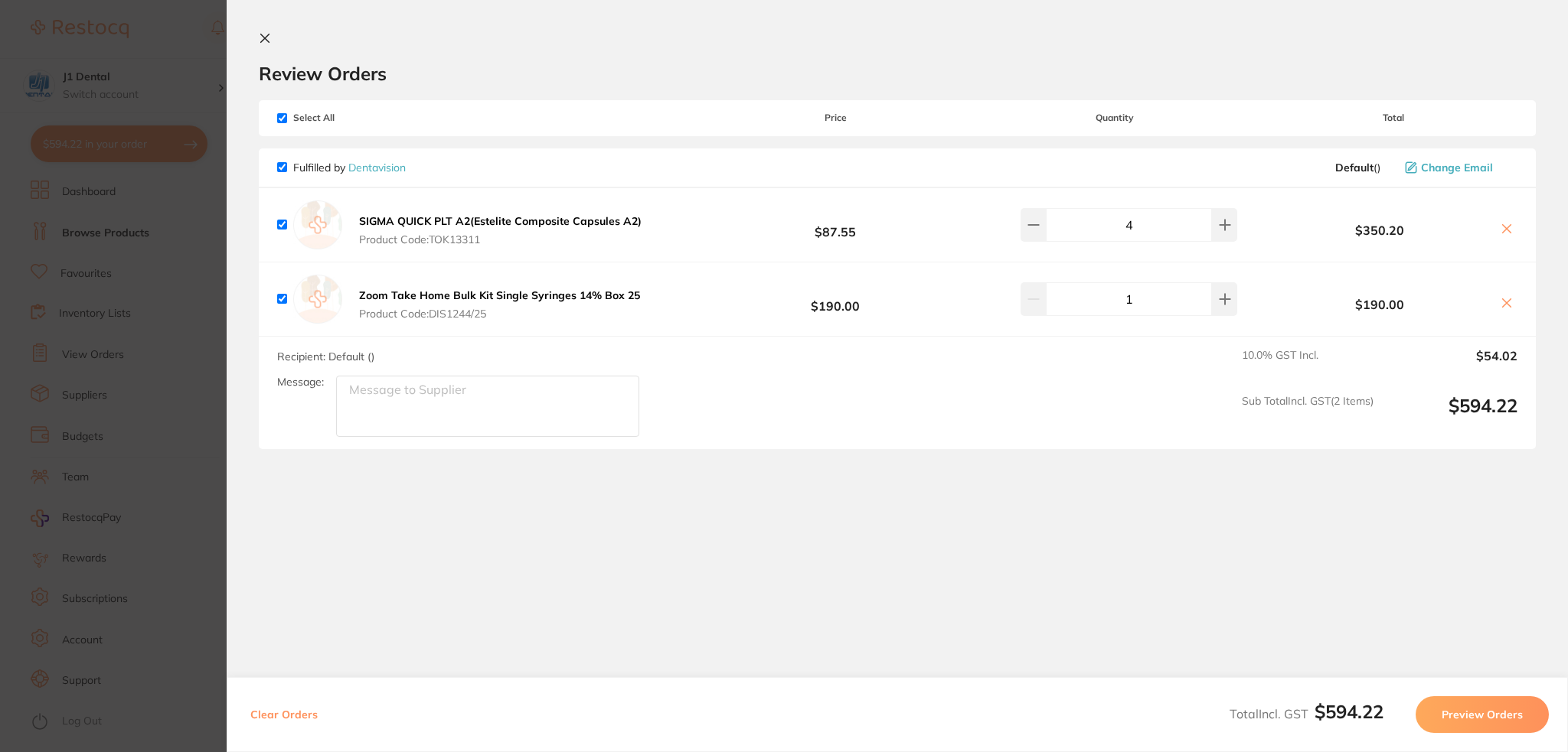
click at [1463, 718] on button "Preview Orders" at bounding box center [1482, 714] width 133 height 36
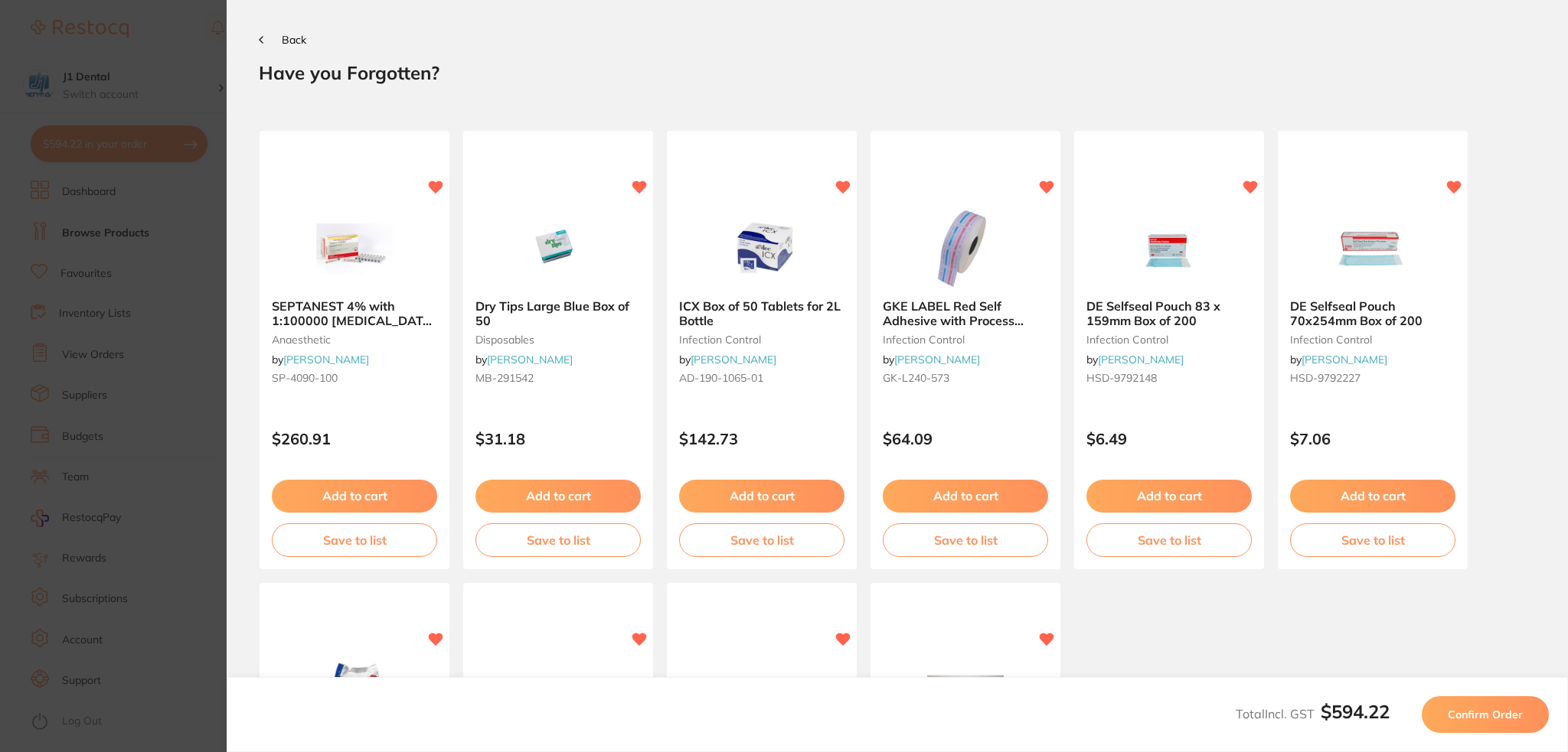
click at [1465, 716] on span "Confirm Order" at bounding box center [1485, 715] width 75 height 14
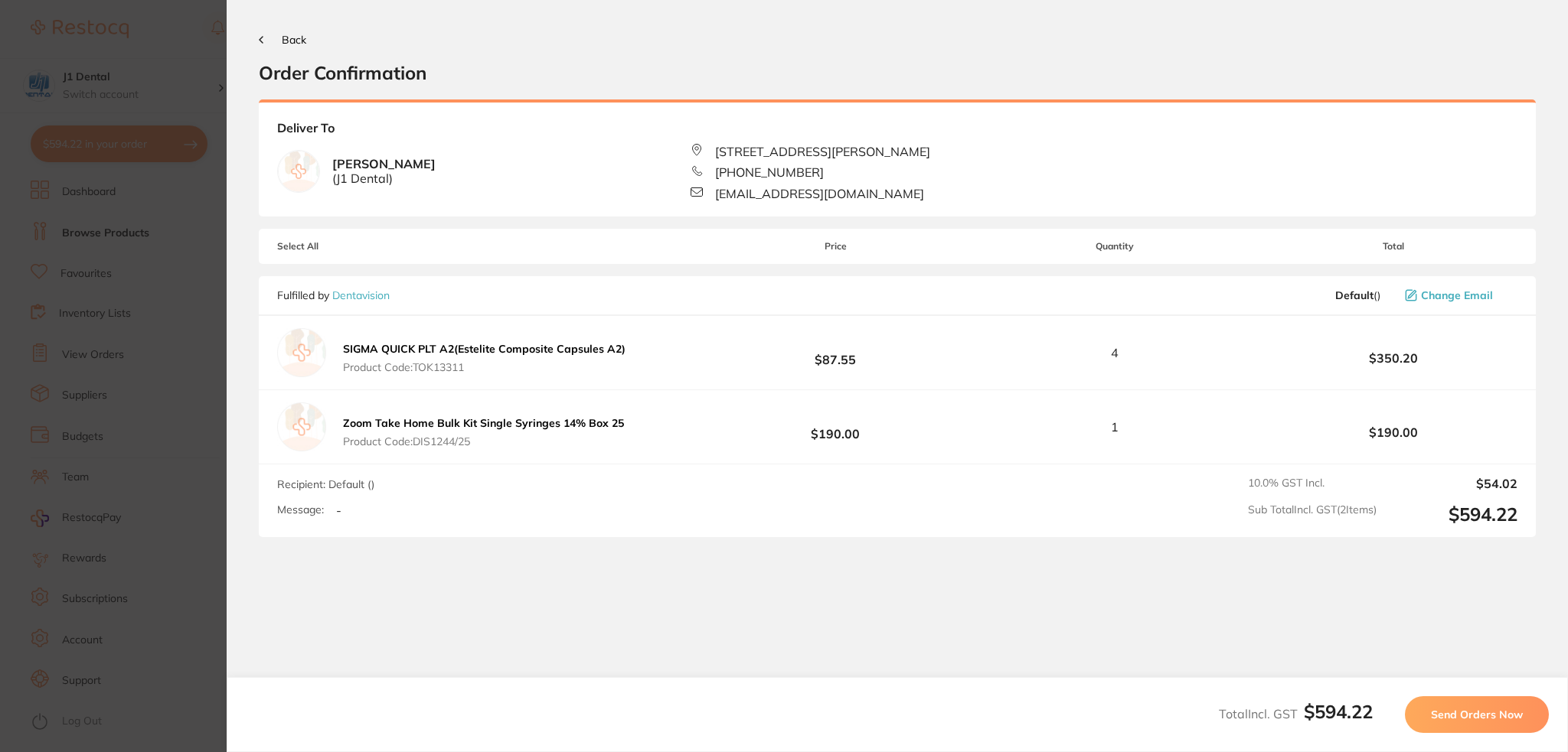
click at [1495, 713] on span "Send Orders Now" at bounding box center [1476, 715] width 92 height 14
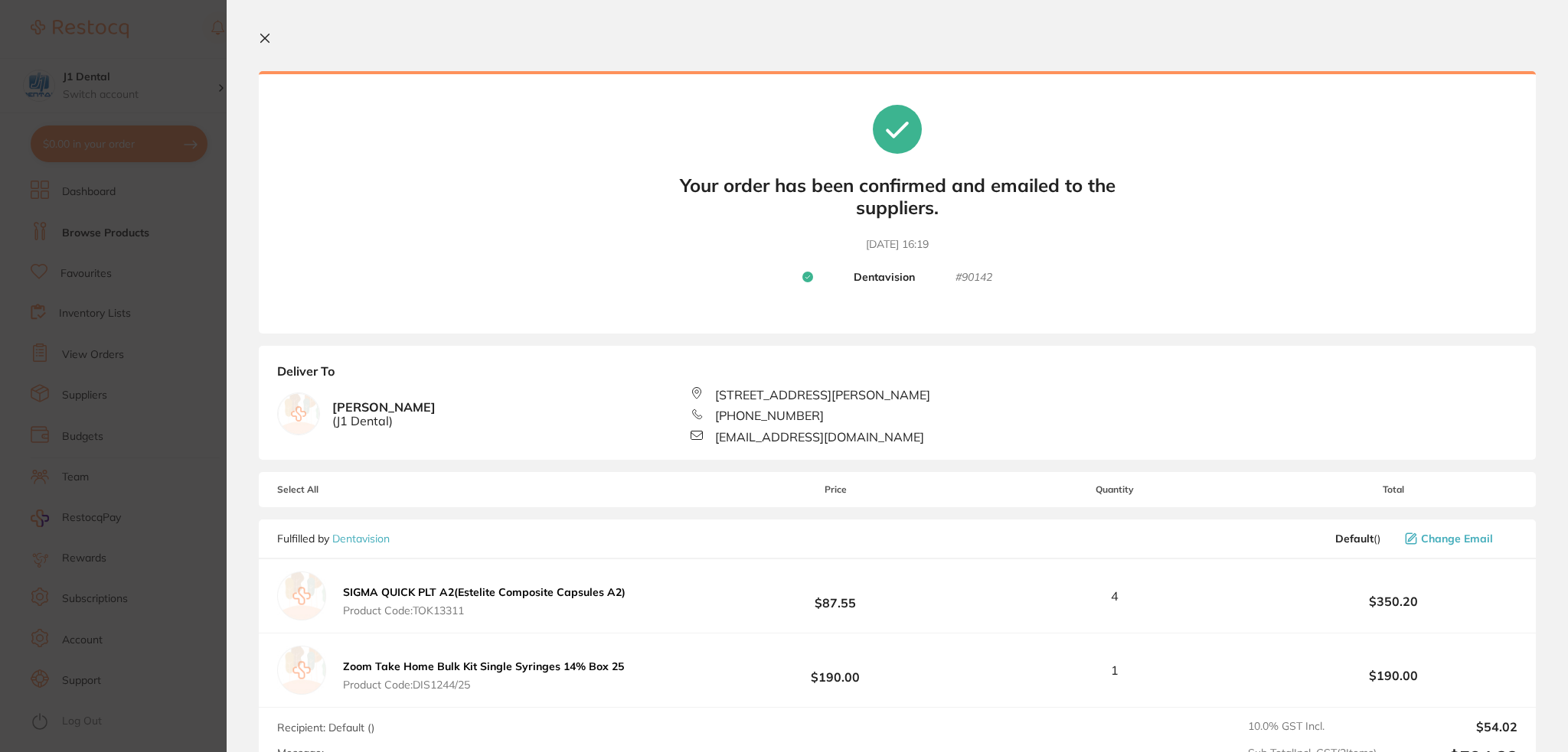
click at [162, 342] on section "Update RRP Set your pre negotiated price for this item. Item Agreed RRP (excl. …" at bounding box center [784, 376] width 1568 height 752
